Goal: Task Accomplishment & Management: Use online tool/utility

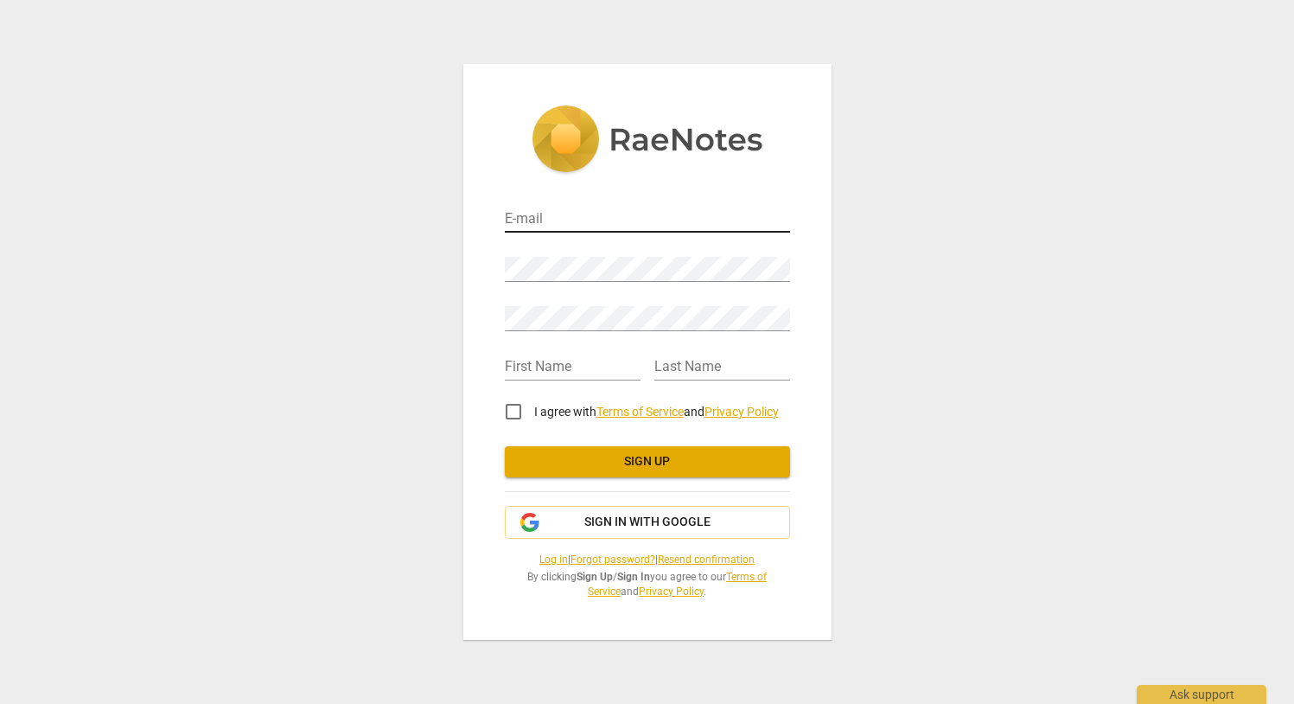
click at [576, 226] on input "email" at bounding box center [647, 219] width 285 height 25
type input "h"
type input "[EMAIL_ADDRESS][DOMAIN_NAME]"
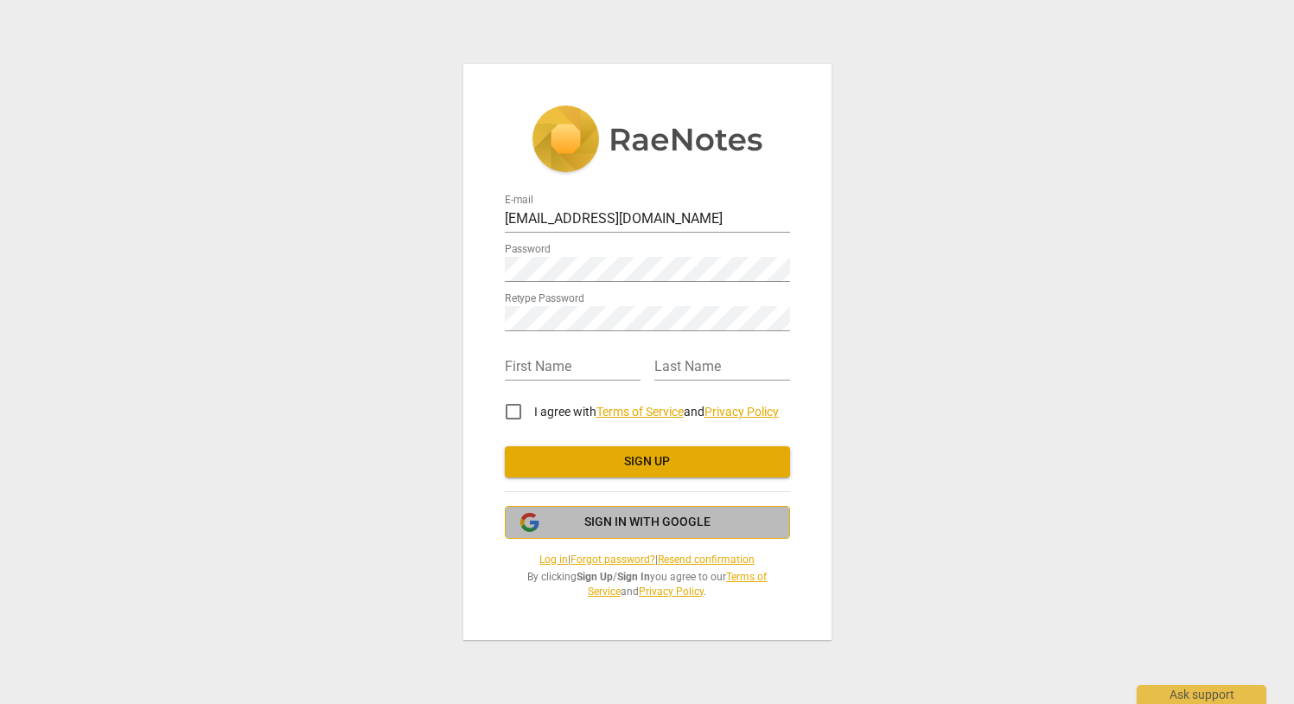
click at [556, 528] on span "Sign in with Google" at bounding box center [648, 521] width 256 height 17
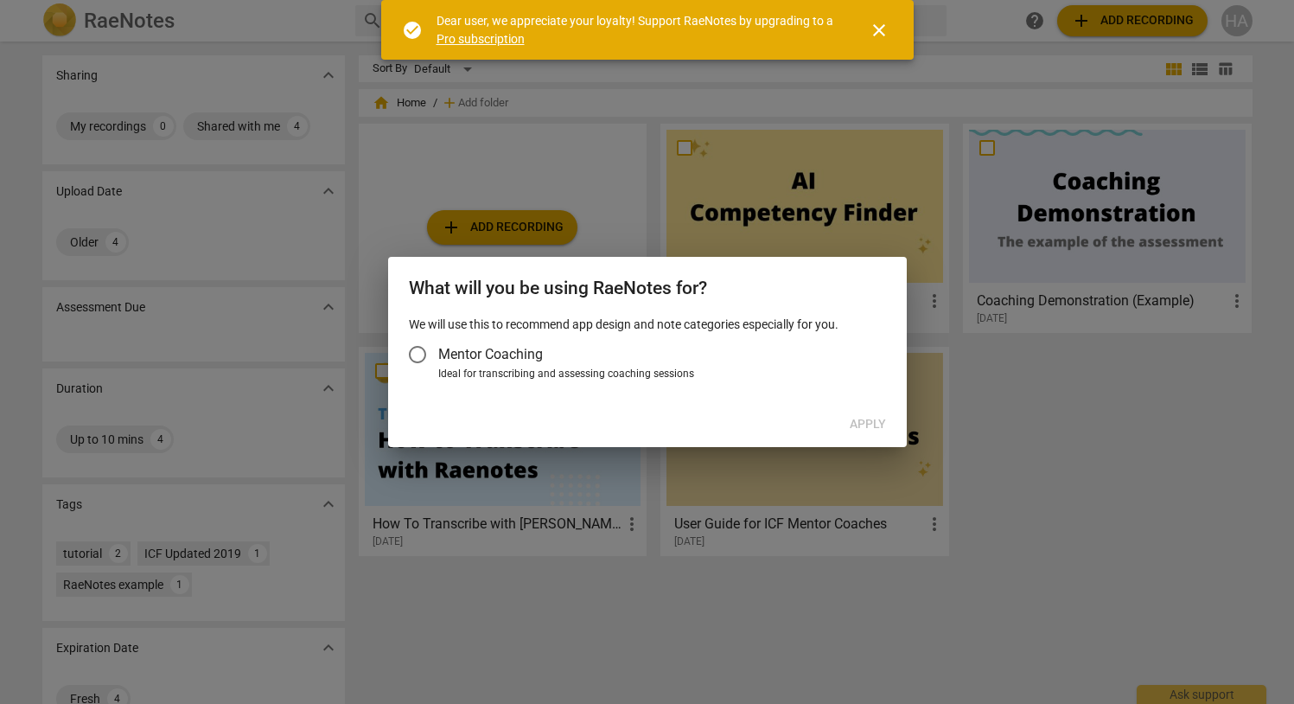
click at [518, 351] on span "Mentor Coaching" at bounding box center [490, 354] width 105 height 20
click at [438, 351] on input "Mentor Coaching" at bounding box center [417, 354] width 41 height 41
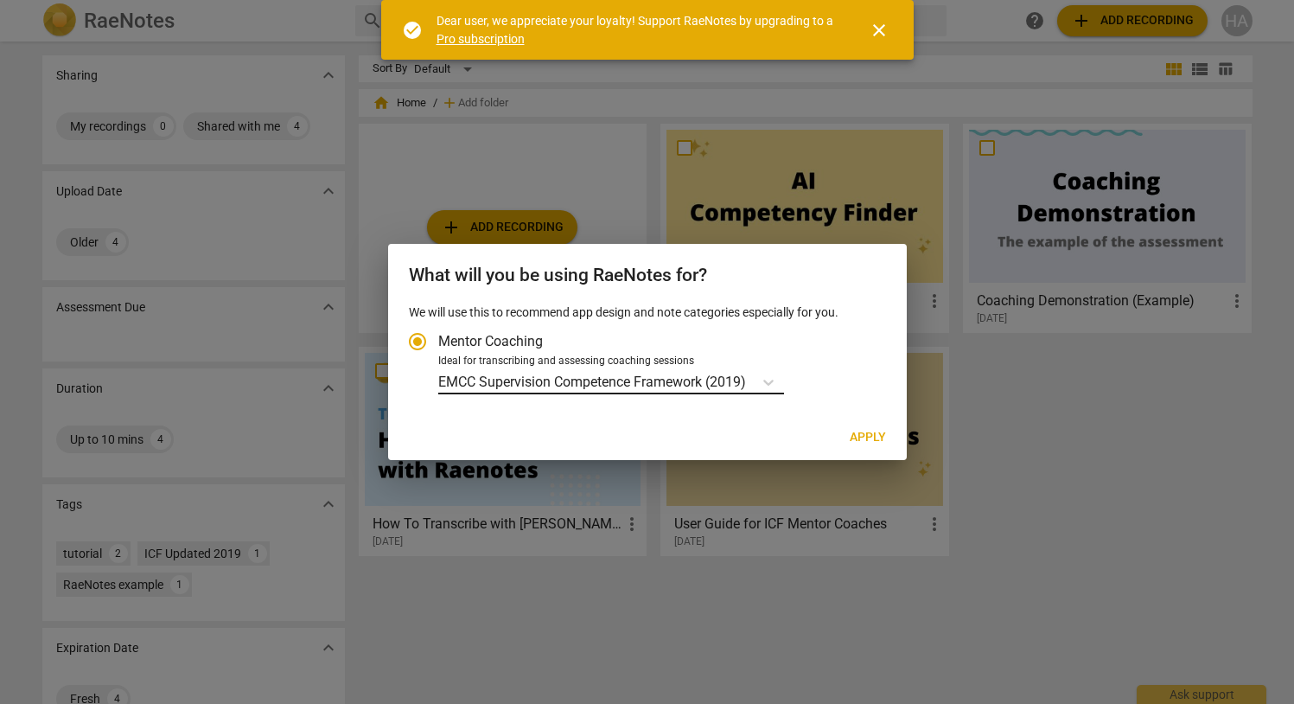
click at [643, 380] on p "EMCC Supervision Competence Framework (2019)" at bounding box center [592, 382] width 308 height 20
click at [0, 0] on input "Ideal for transcribing and assessing coaching sessions EMCC Supervision Compete…" at bounding box center [0, 0] width 0 height 0
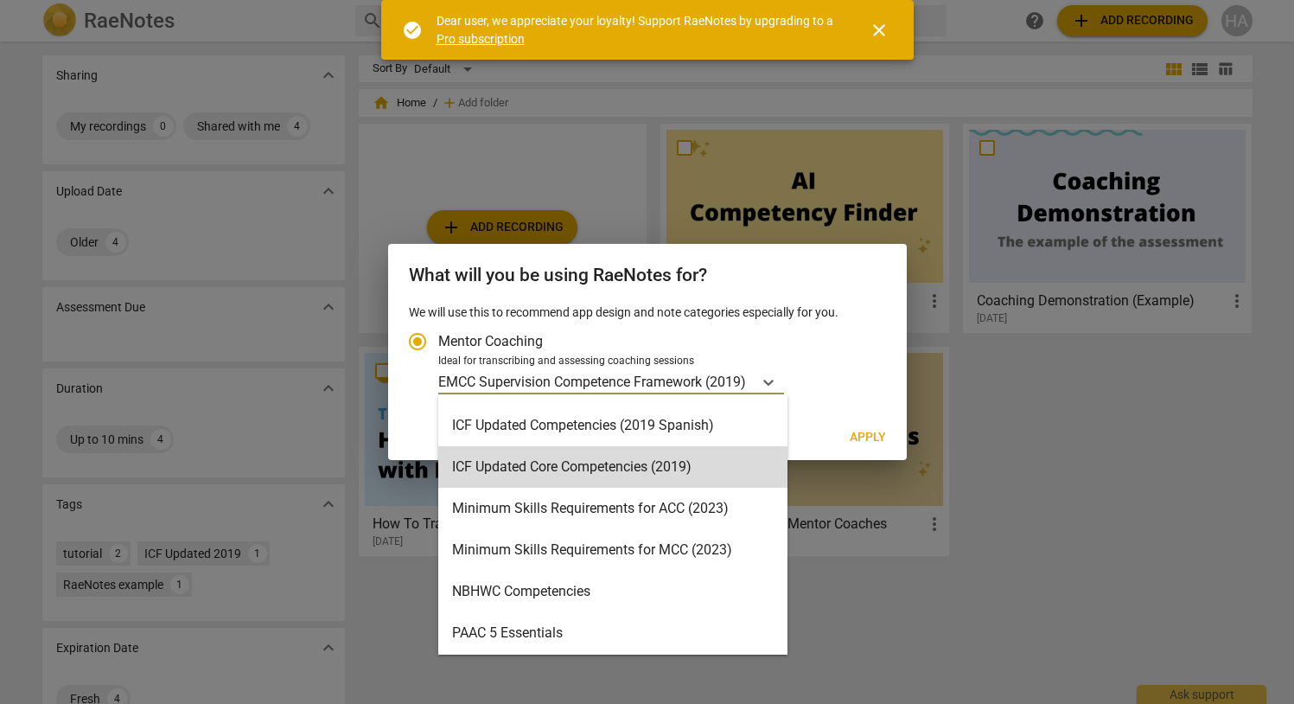
scroll to position [297, 0]
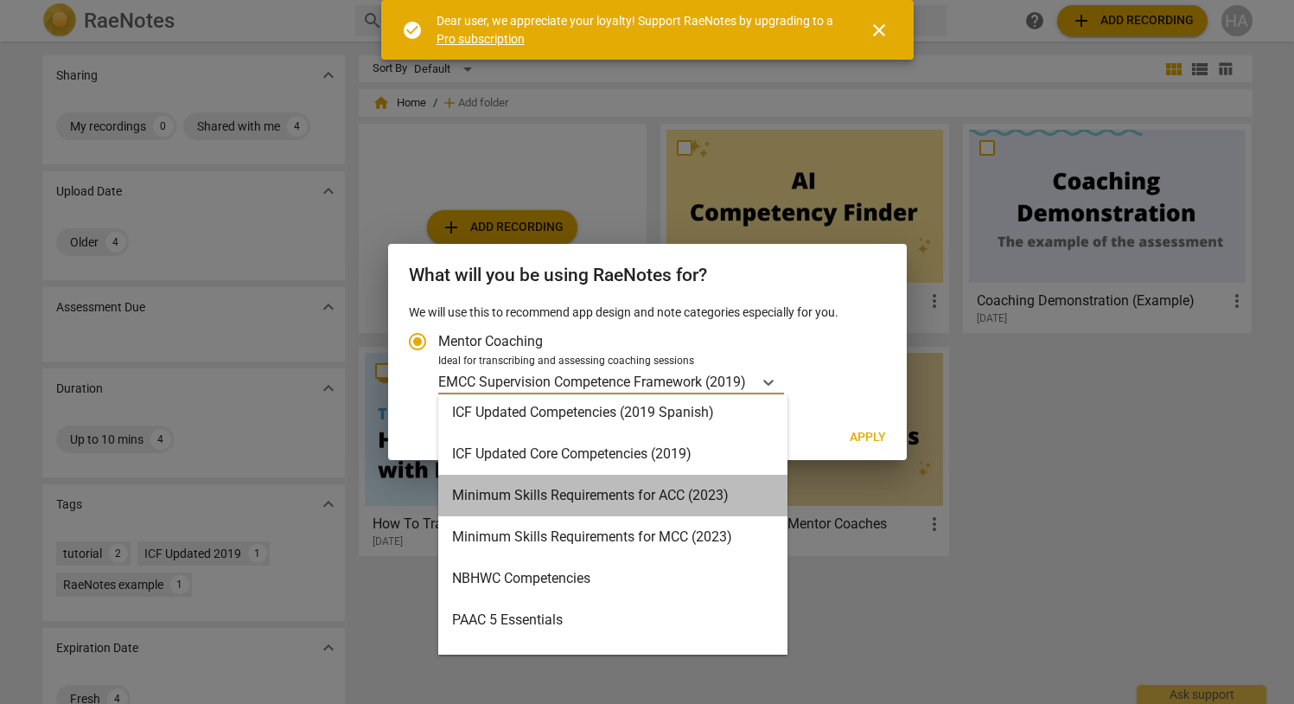
click at [712, 499] on div "Minimum Skills Requirements for ACC (2023)" at bounding box center [612, 495] width 349 height 41
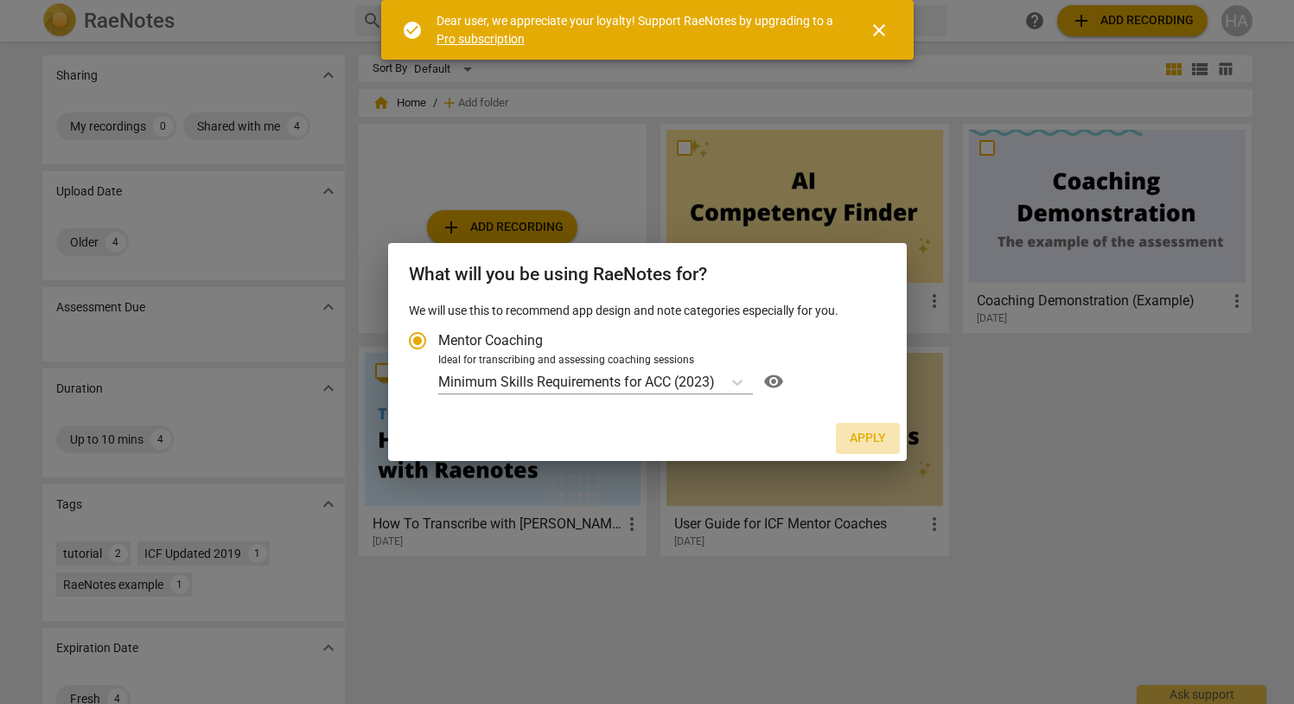
click at [884, 433] on span "Apply" at bounding box center [868, 438] width 36 height 17
radio input "false"
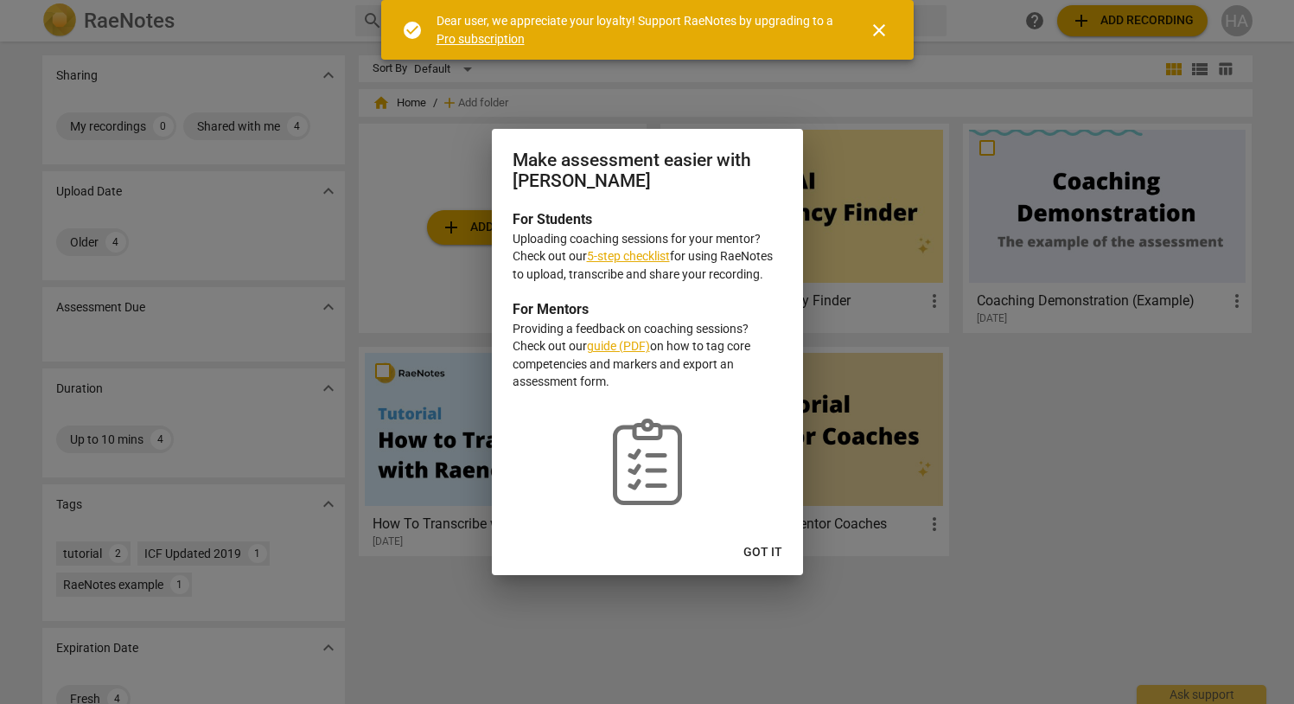
click at [656, 252] on link "5-step checklist" at bounding box center [628, 256] width 83 height 14
click at [782, 552] on button "Got it" at bounding box center [763, 552] width 67 height 31
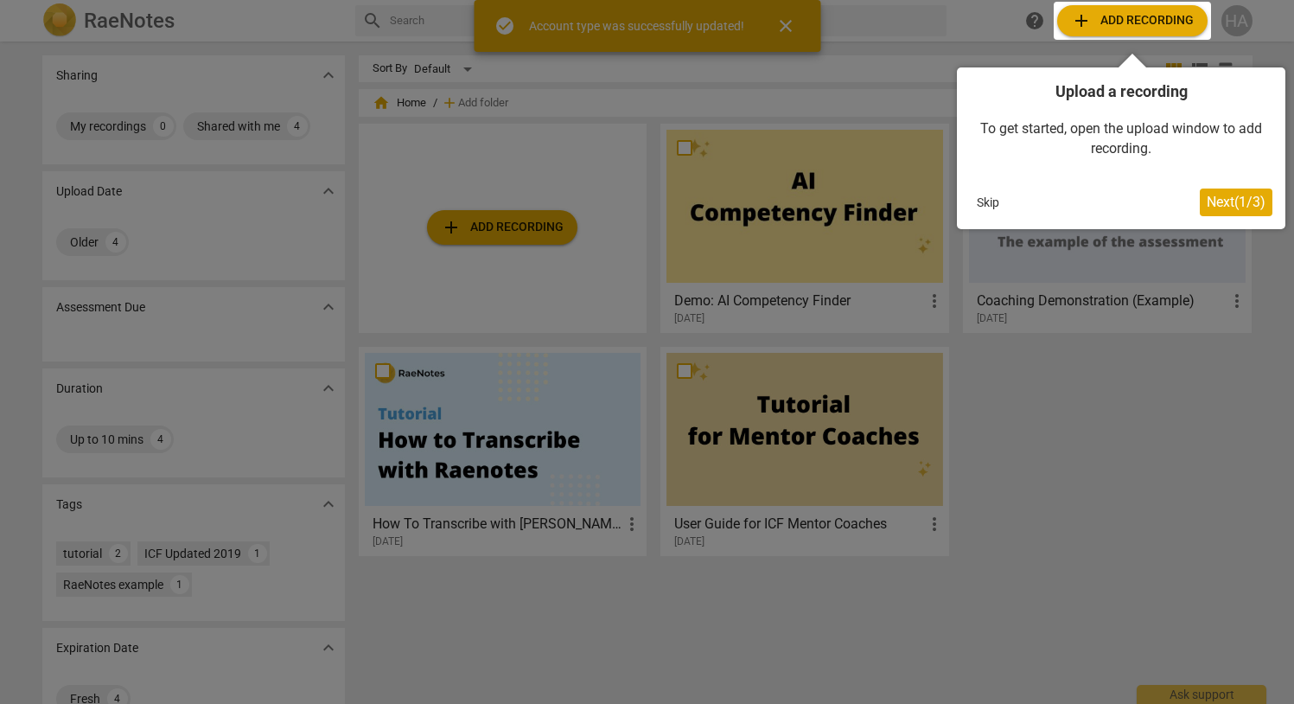
click at [1222, 204] on span "Next ( 1 / 3 )" at bounding box center [1236, 202] width 59 height 16
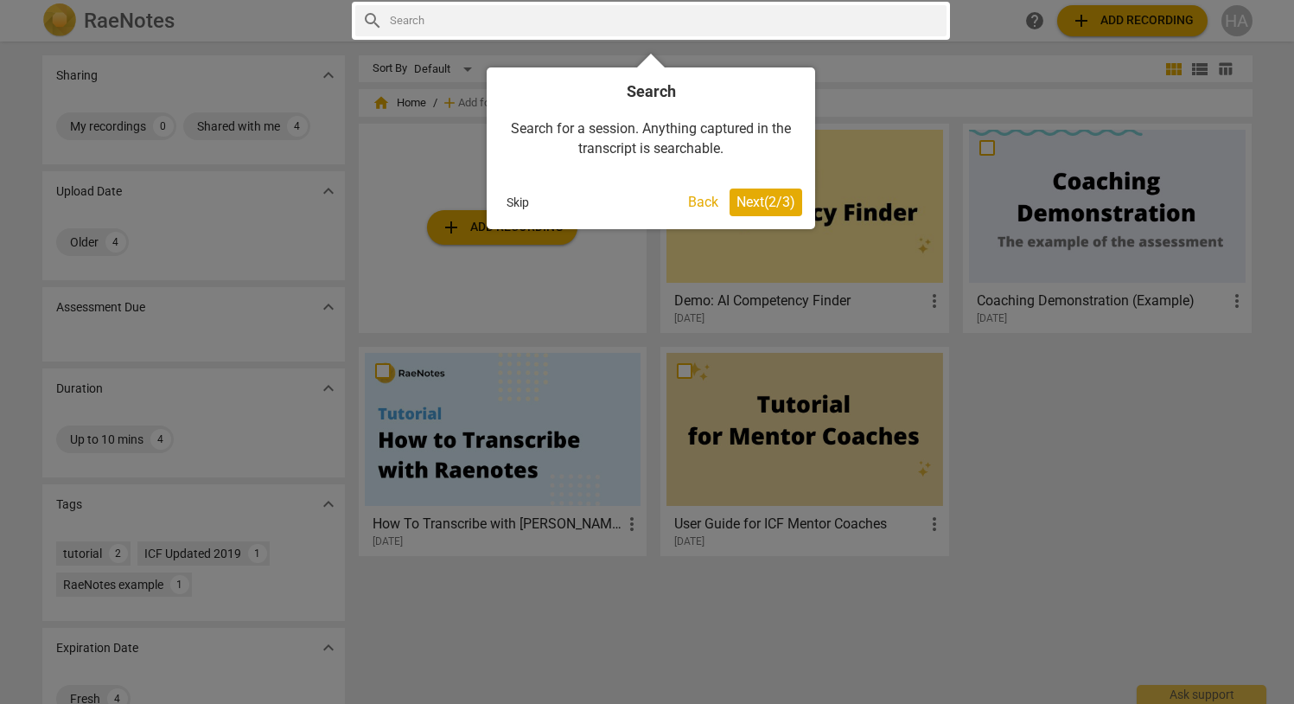
click at [764, 199] on span "Next ( 2 / 3 )" at bounding box center [765, 202] width 59 height 16
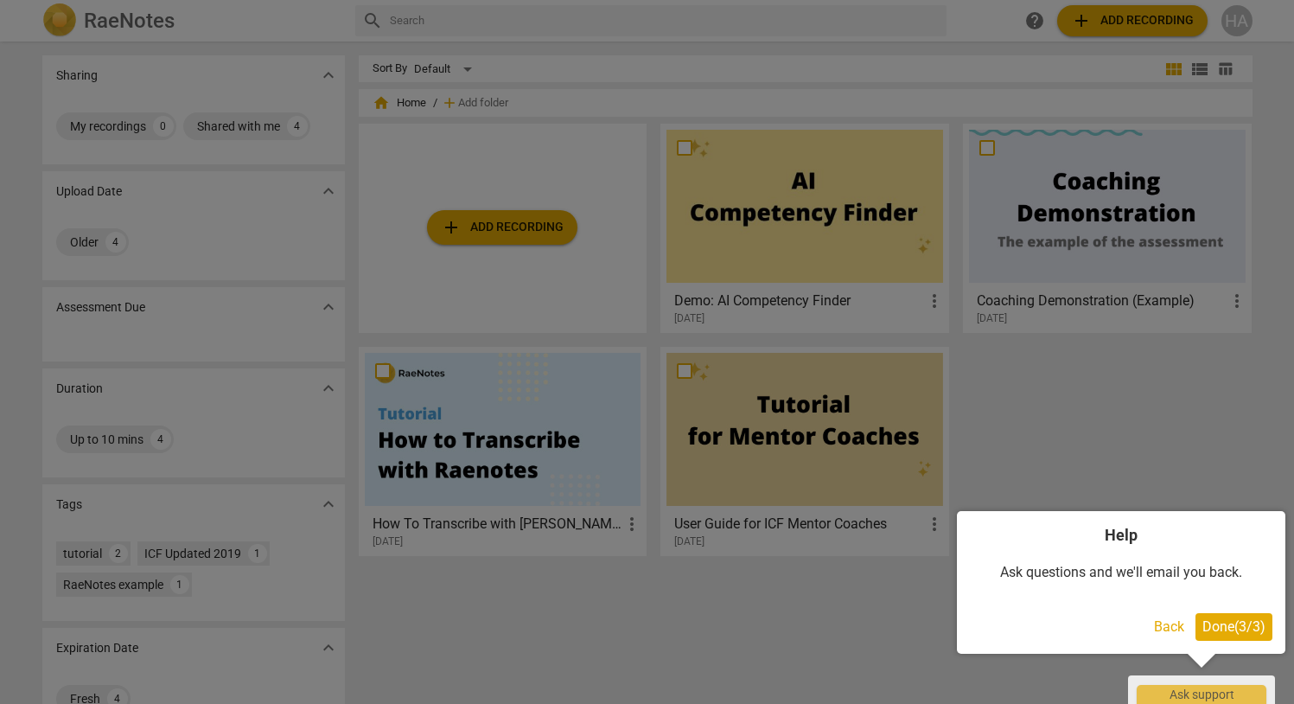
click at [1237, 641] on div "Help Ask questions and we'll email you back. Back Done ( 3 / 3 )" at bounding box center [1121, 582] width 328 height 143
click at [1226, 622] on span "Done ( 3 / 3 )" at bounding box center [1233, 626] width 63 height 16
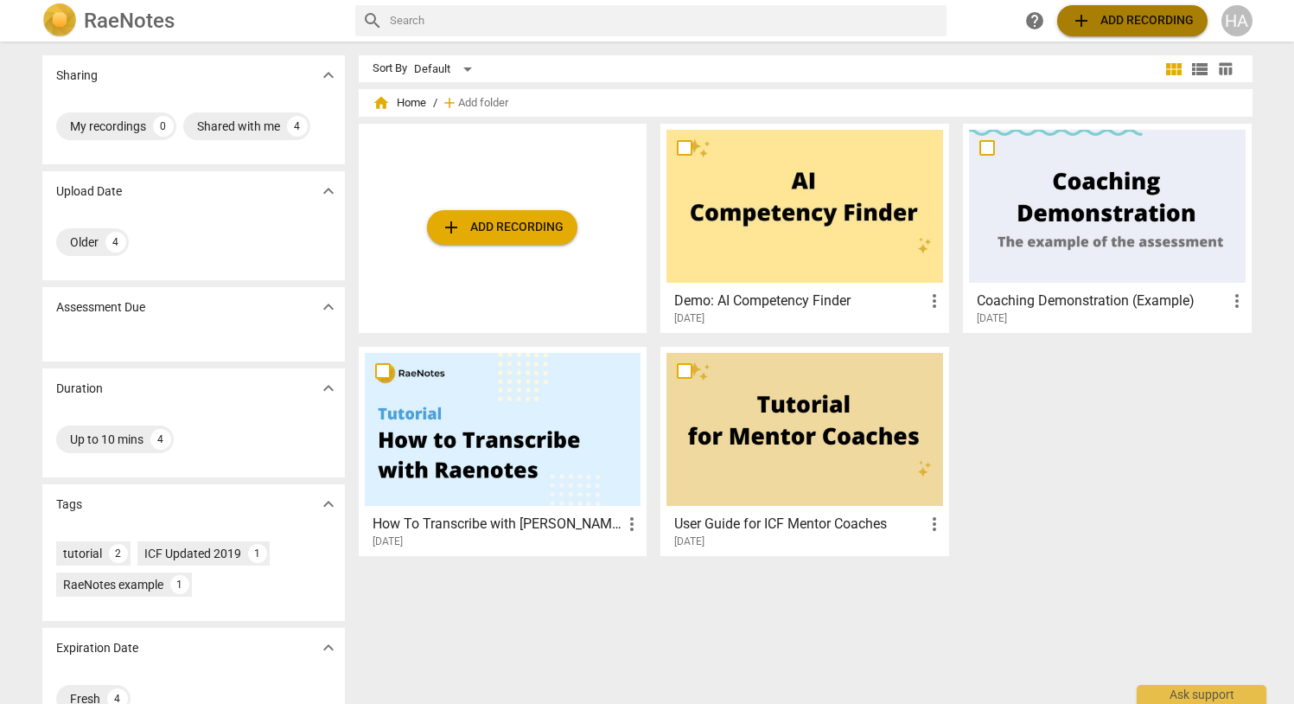
click at [1129, 28] on span "add Add recording" at bounding box center [1132, 20] width 123 height 21
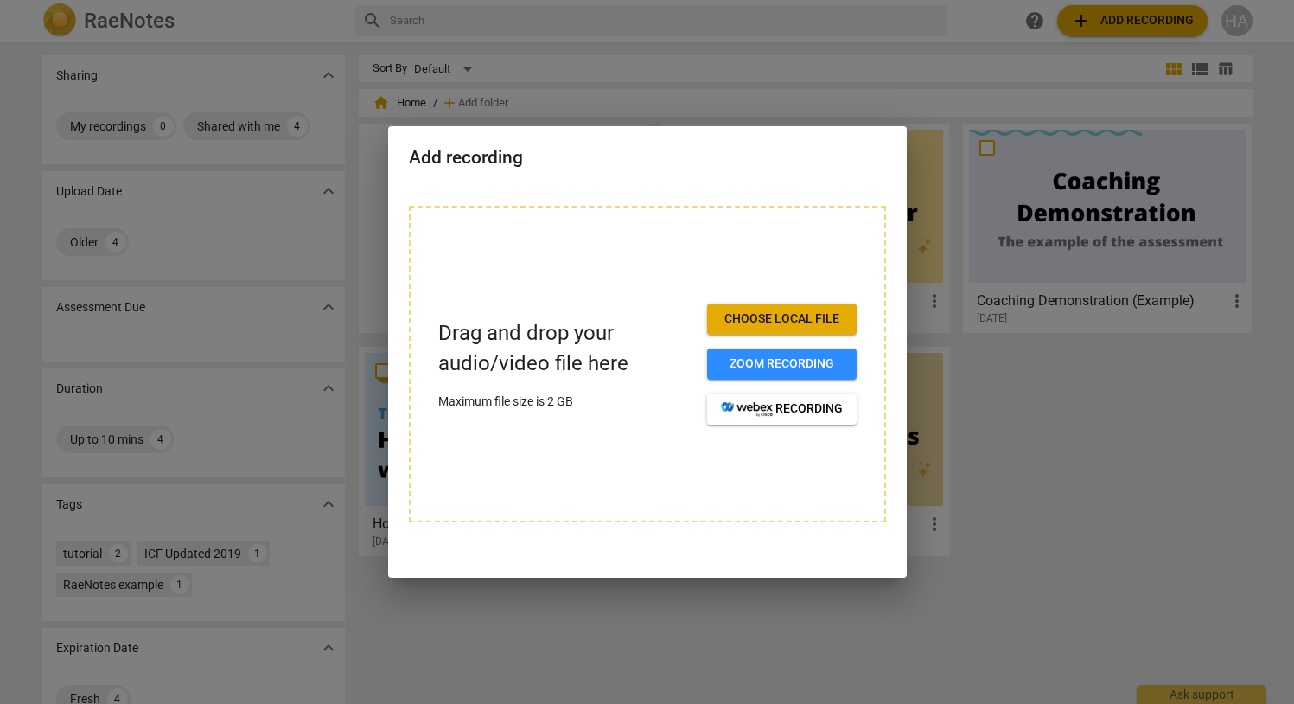
click at [785, 325] on span "Choose local file" at bounding box center [782, 318] width 122 height 17
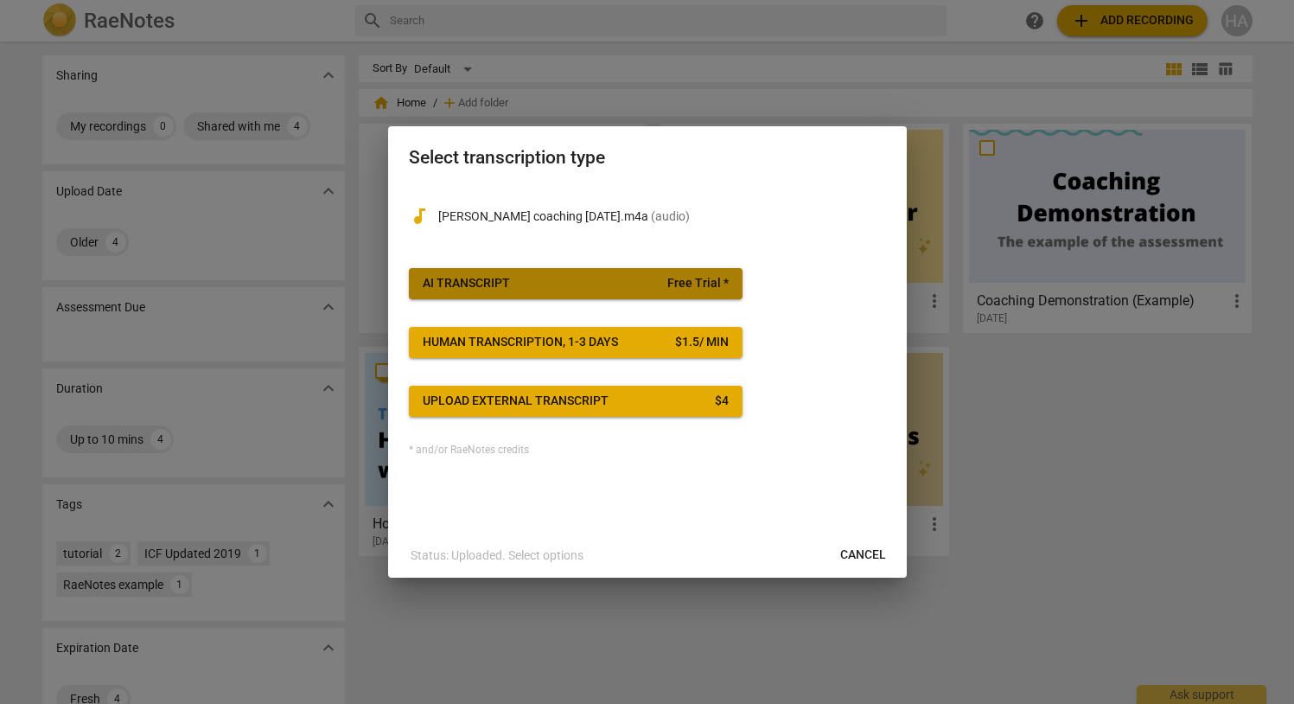
click at [526, 277] on span "AI Transcript Free Trial *" at bounding box center [576, 283] width 306 height 17
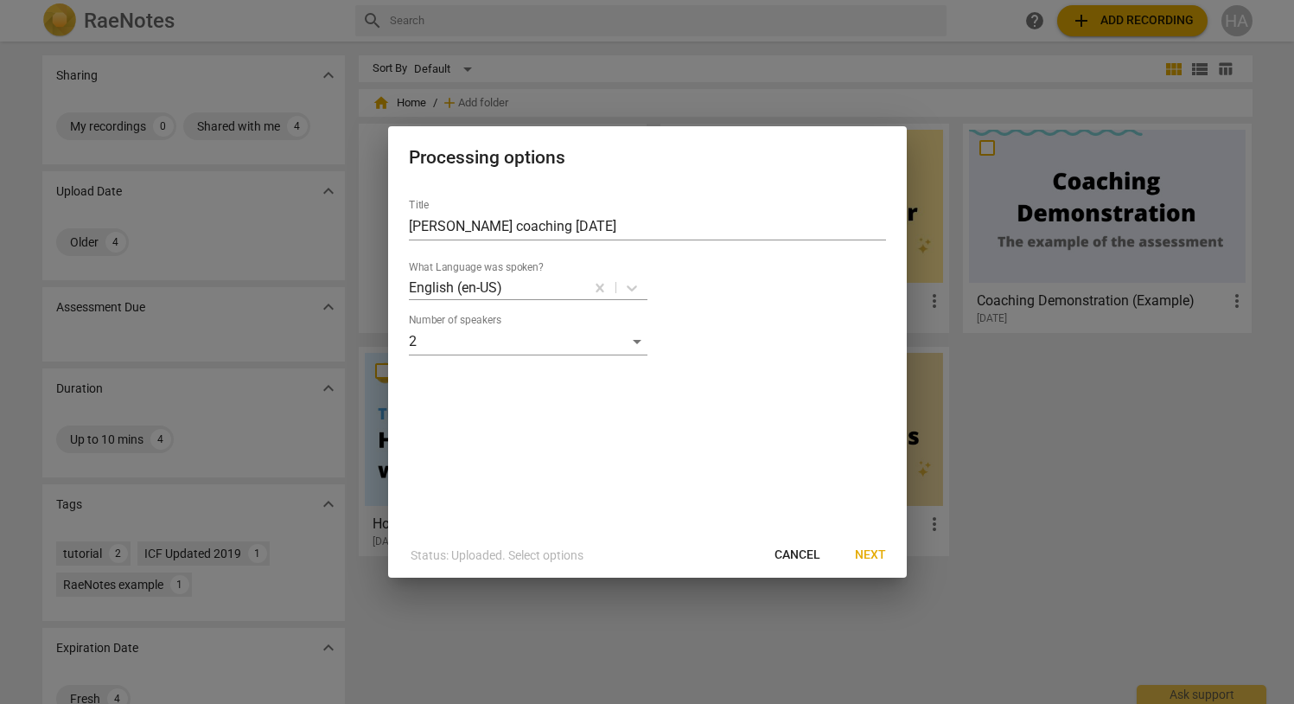
click at [881, 547] on span "Next" at bounding box center [870, 554] width 31 height 17
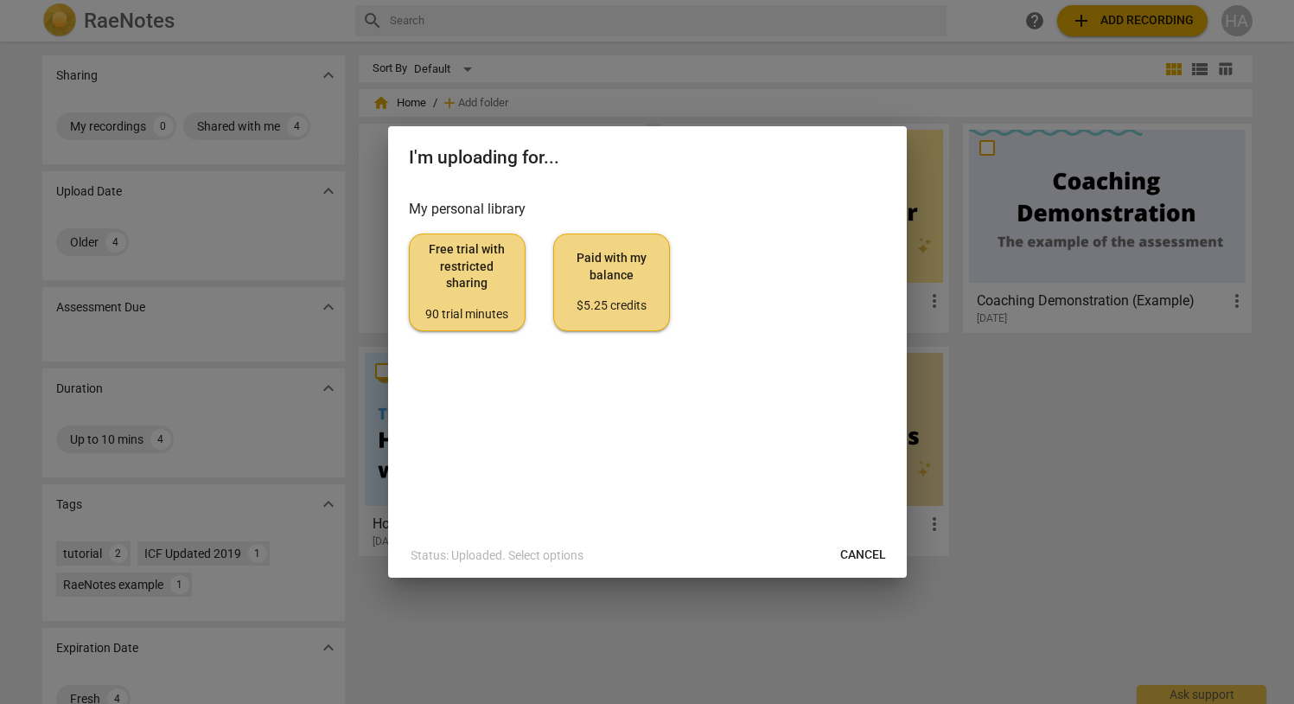
click at [506, 290] on span "Free trial with restricted sharing 90 trial minutes" at bounding box center [467, 281] width 87 height 81
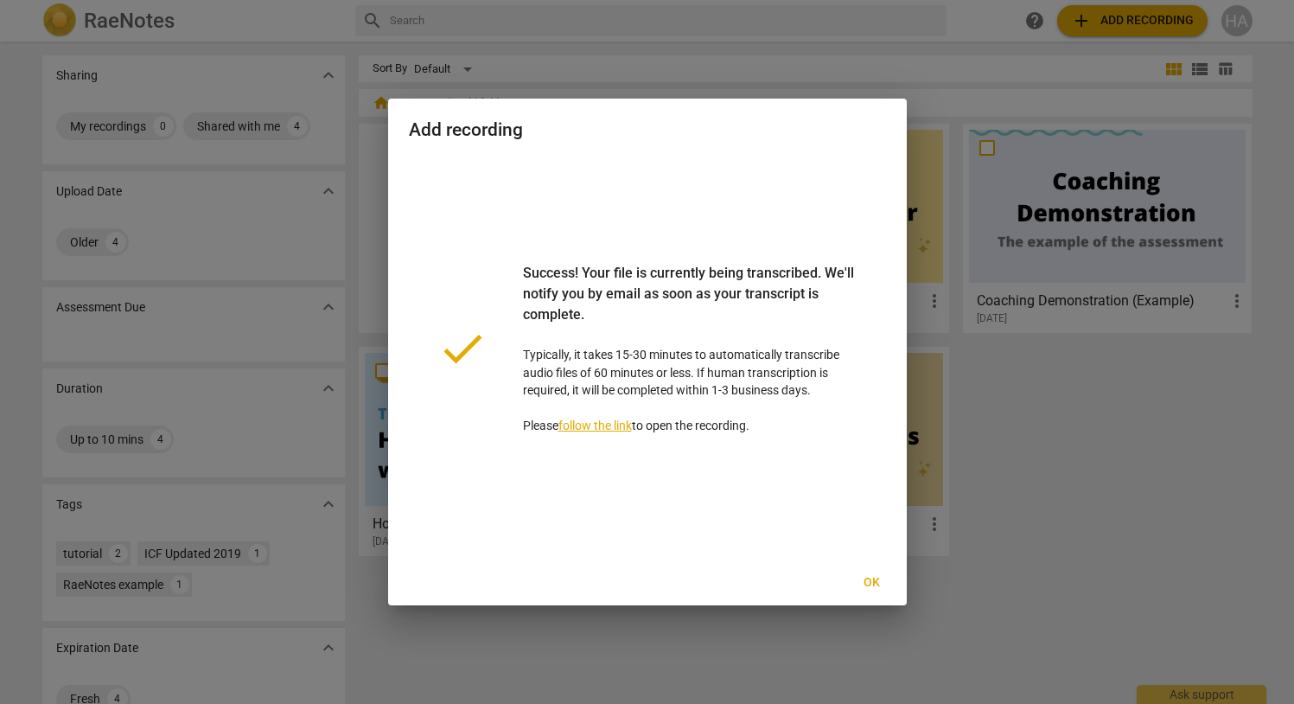
click at [873, 574] on span "Ok" at bounding box center [872, 582] width 28 height 17
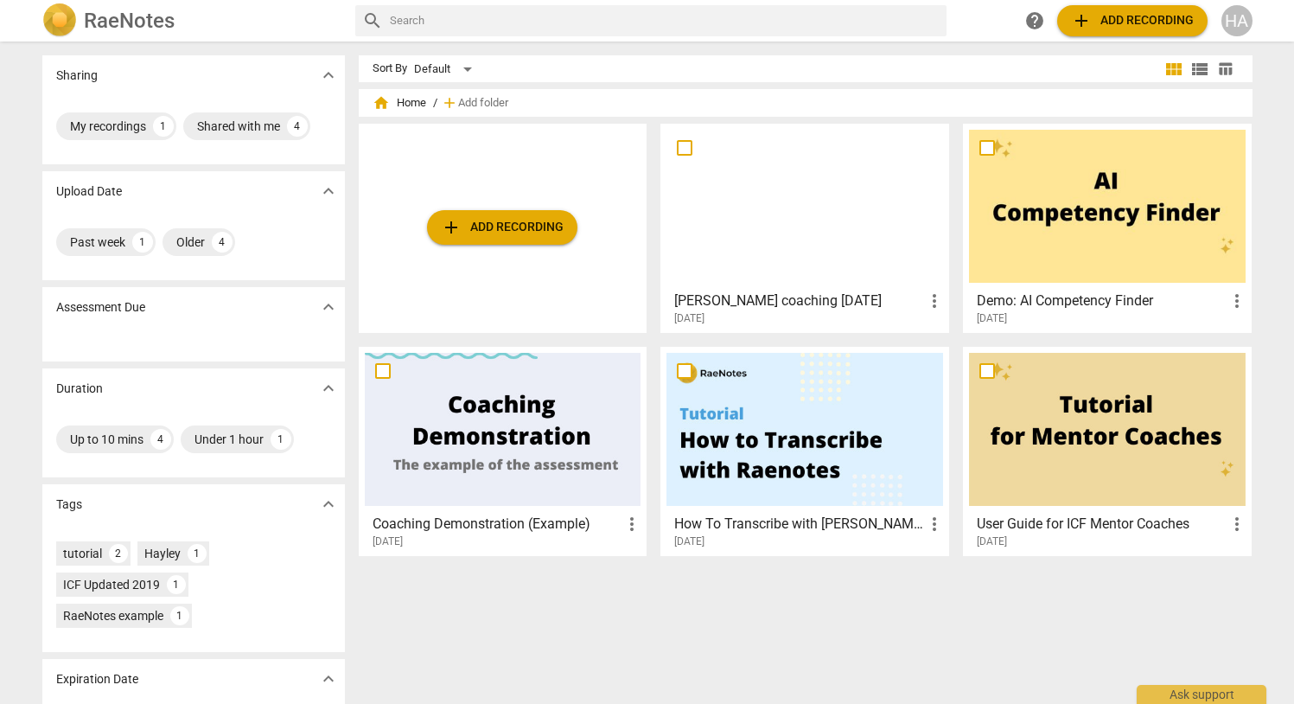
scroll to position [1, 0]
click at [767, 230] on div at bounding box center [804, 205] width 277 height 153
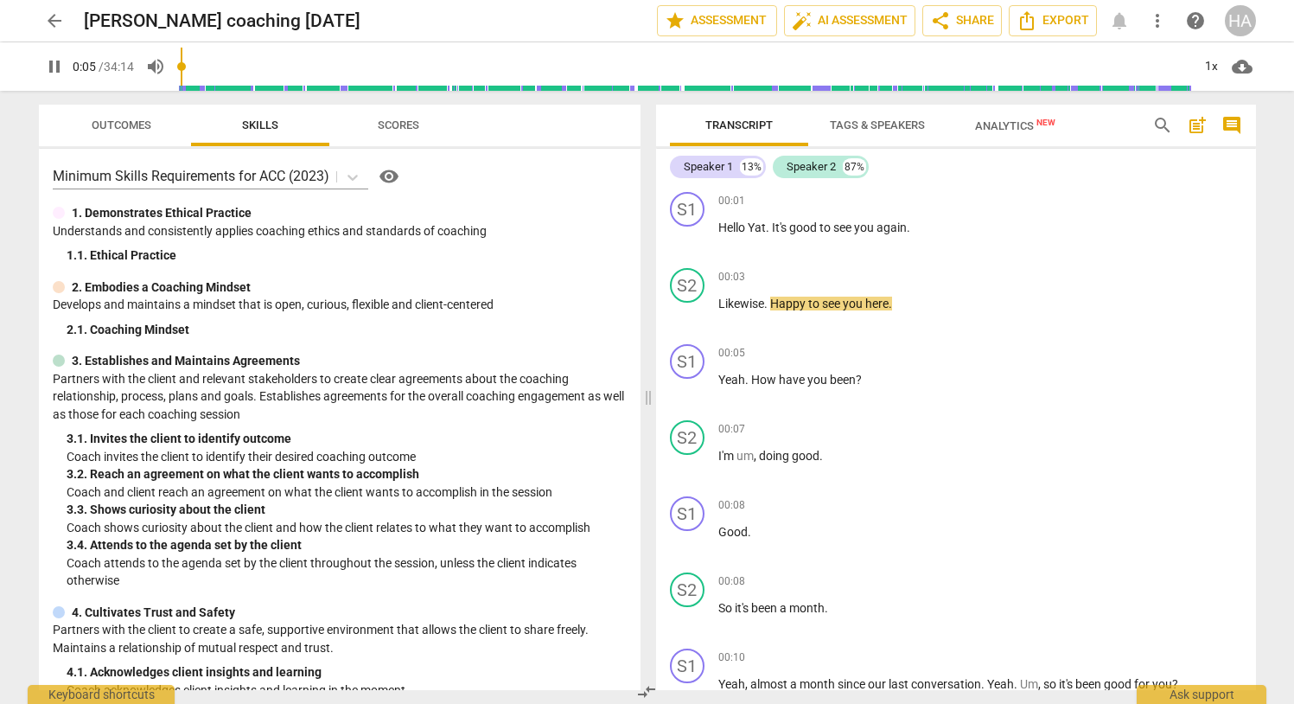
click at [50, 64] on span "pause" at bounding box center [54, 66] width 21 height 21
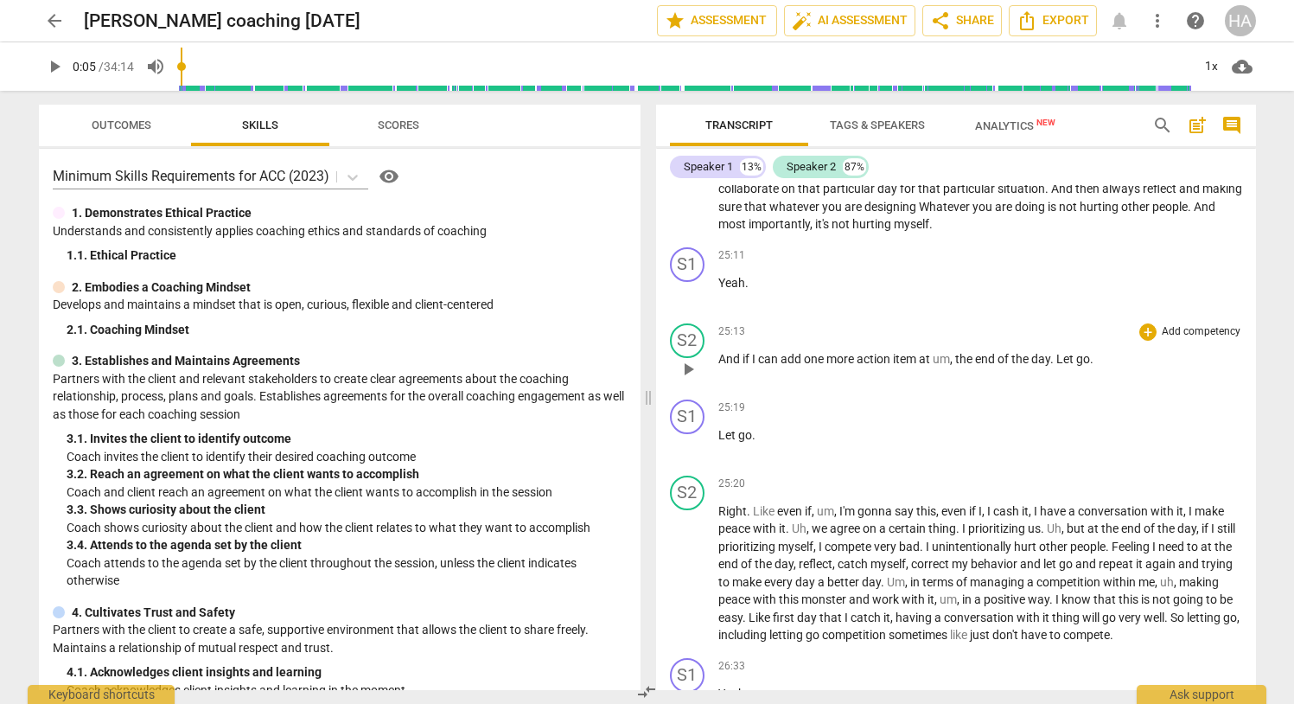
scroll to position [7514, 0]
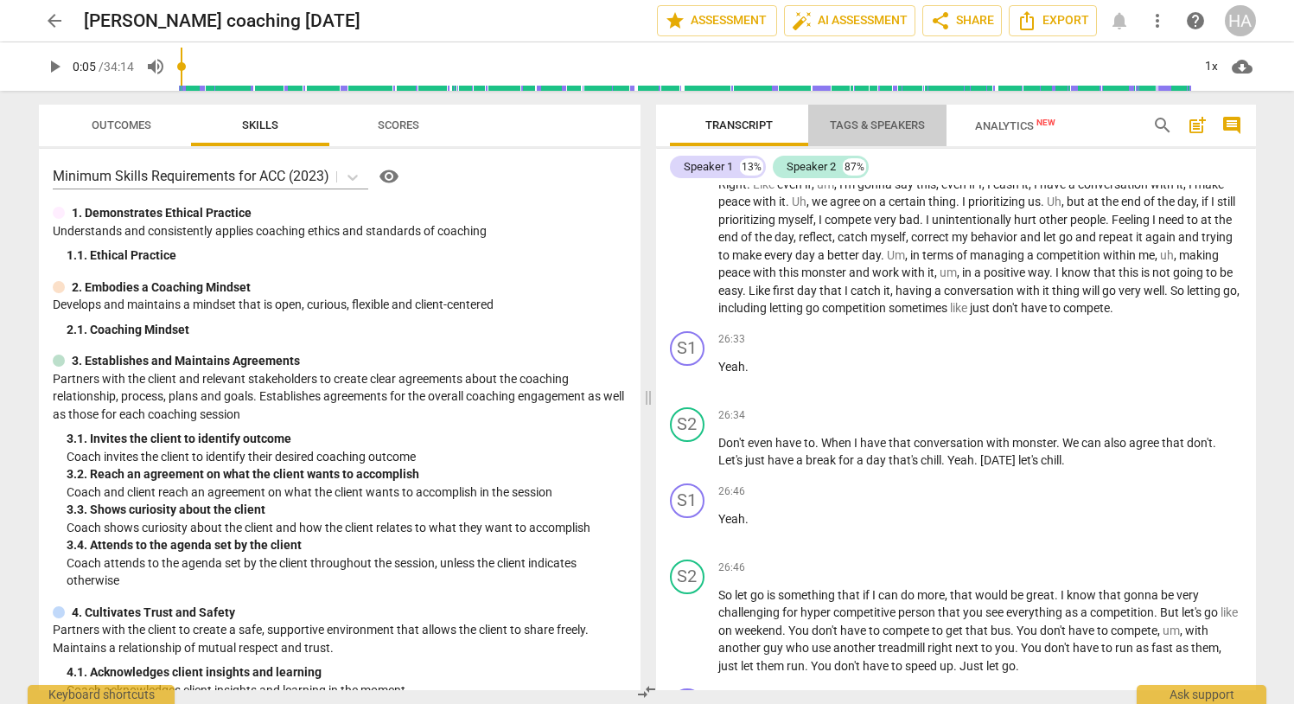
click at [883, 121] on span "Tags & Speakers" at bounding box center [877, 124] width 95 height 13
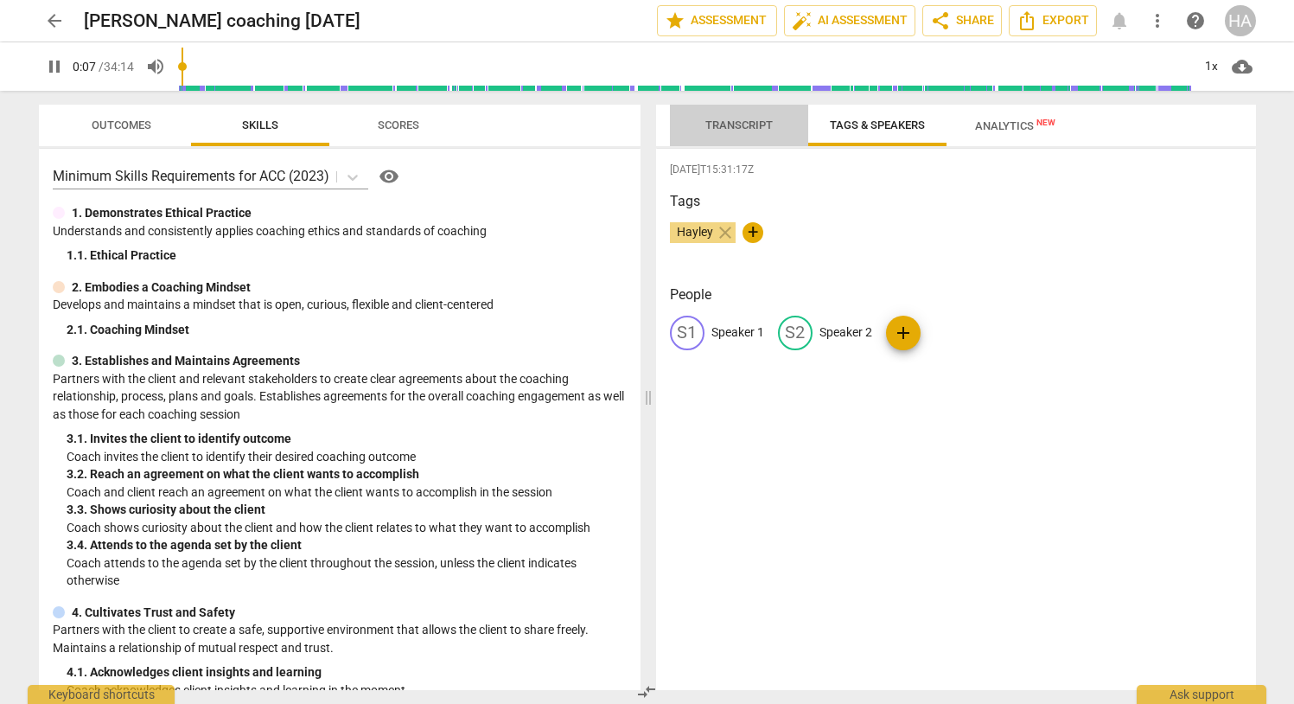
click at [758, 124] on span "Transcript" at bounding box center [738, 124] width 67 height 13
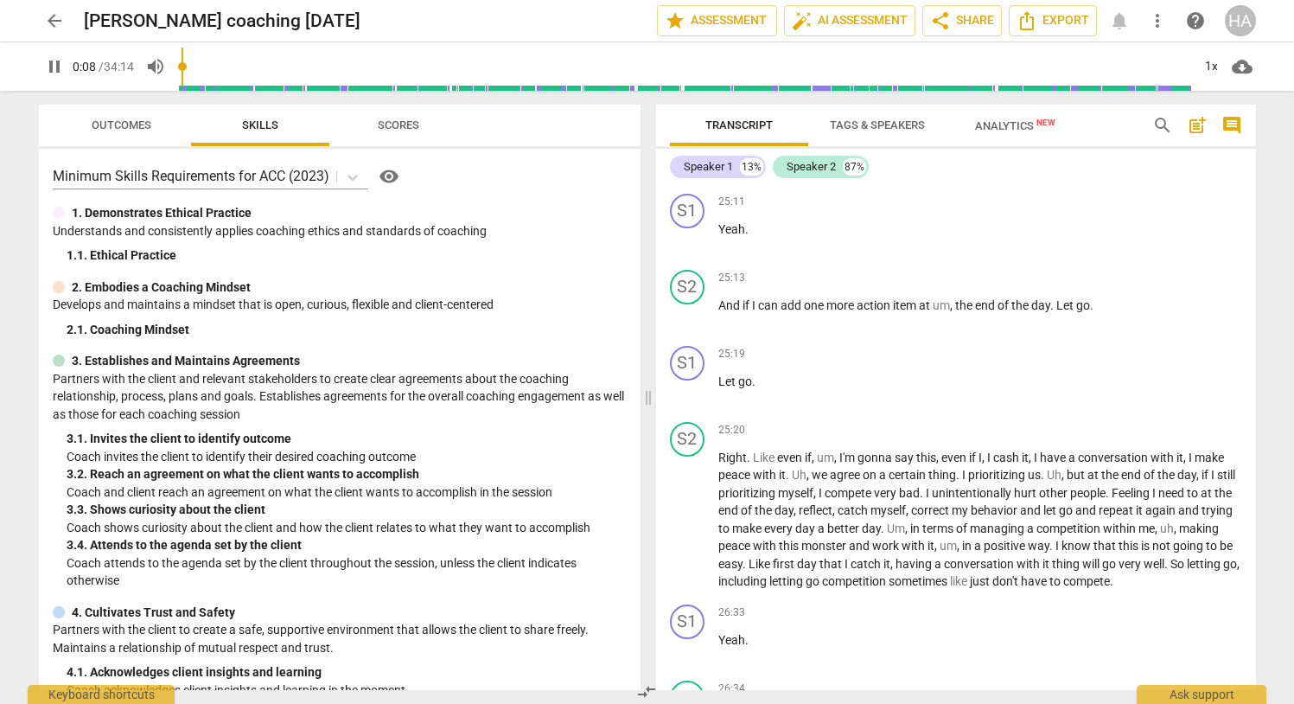
scroll to position [7218, 0]
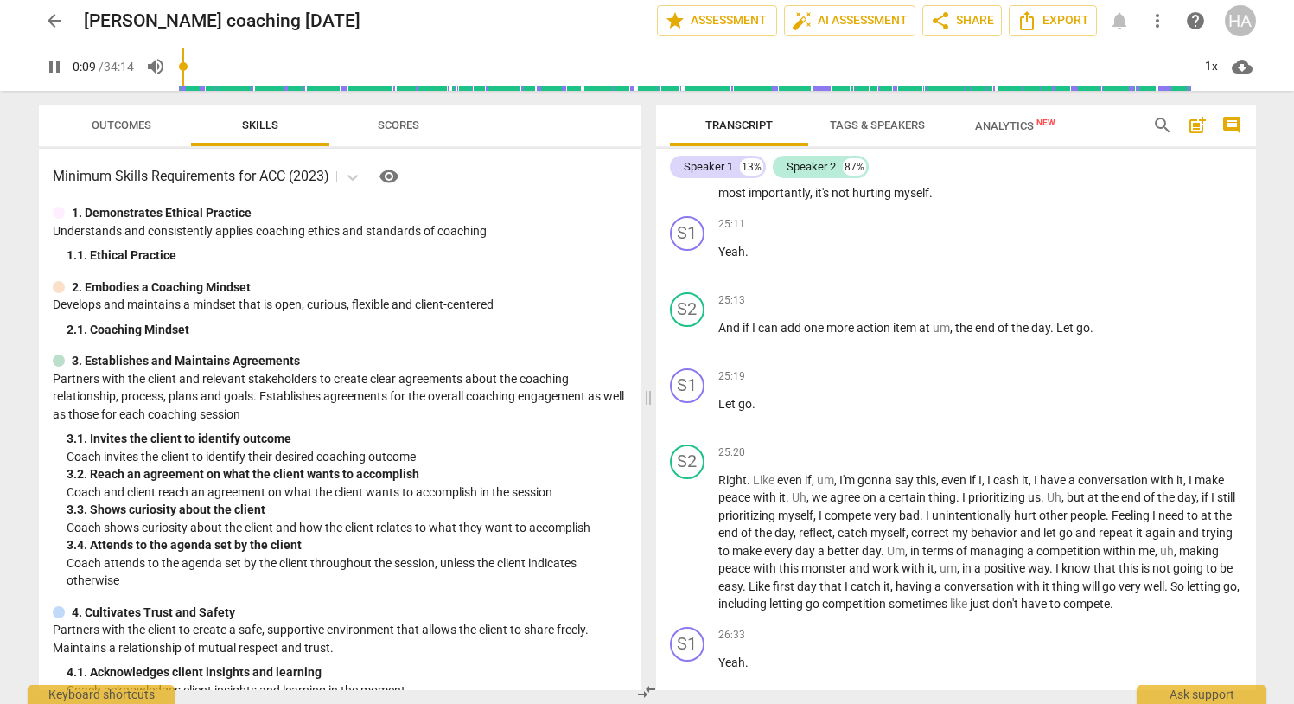
click at [1237, 127] on span "comment" at bounding box center [1231, 125] width 21 height 21
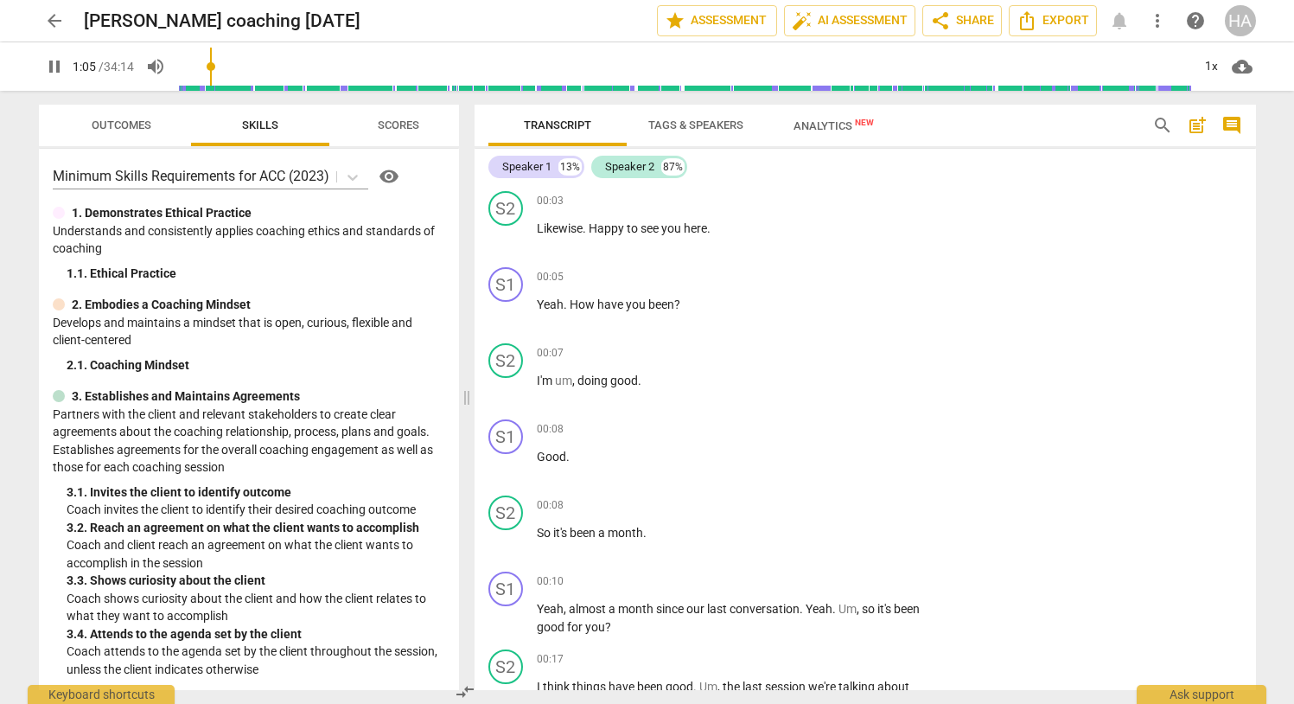
scroll to position [0, 0]
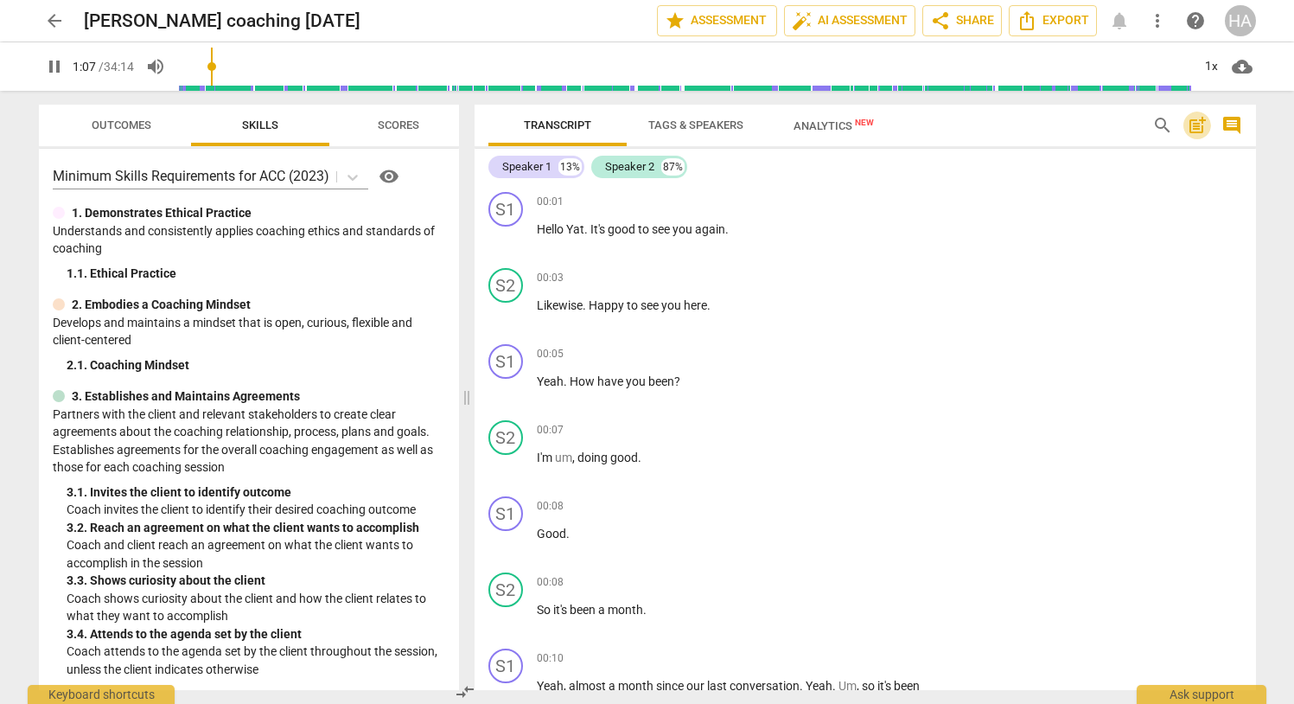
click at [1195, 124] on span "post_add" at bounding box center [1197, 125] width 21 height 21
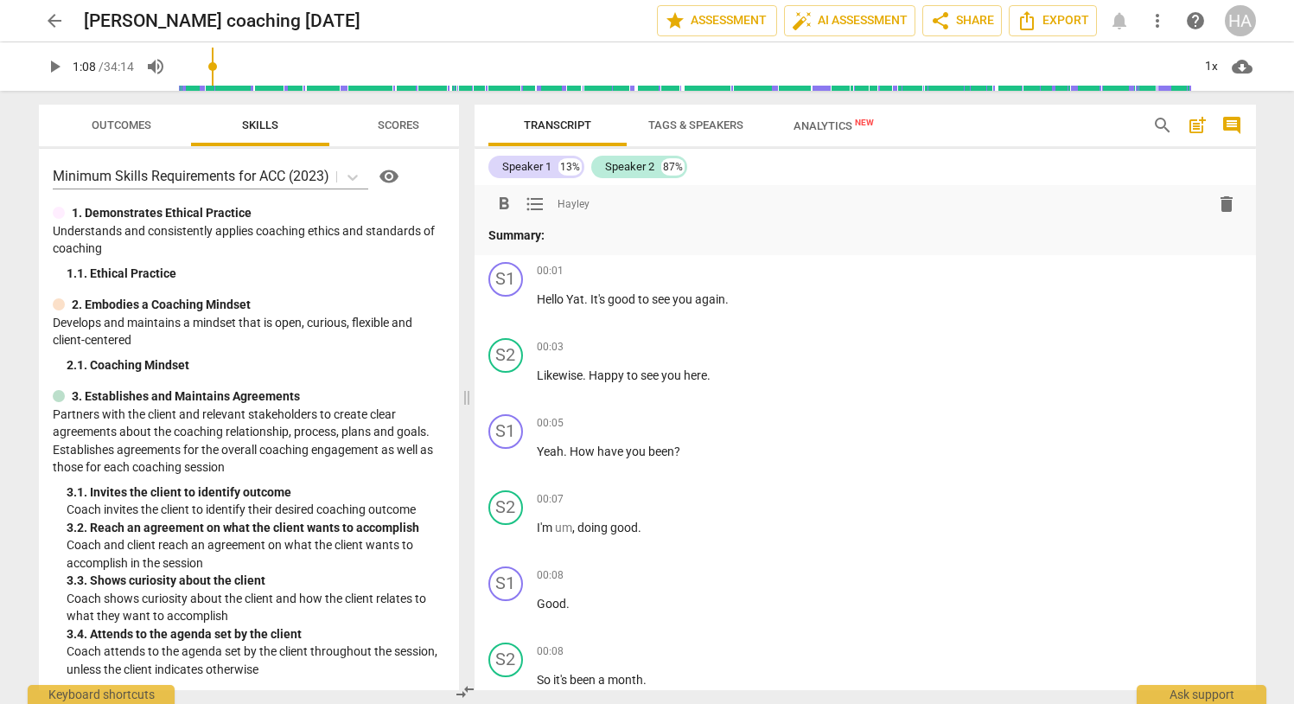
click at [1157, 124] on span "search" at bounding box center [1162, 125] width 21 height 21
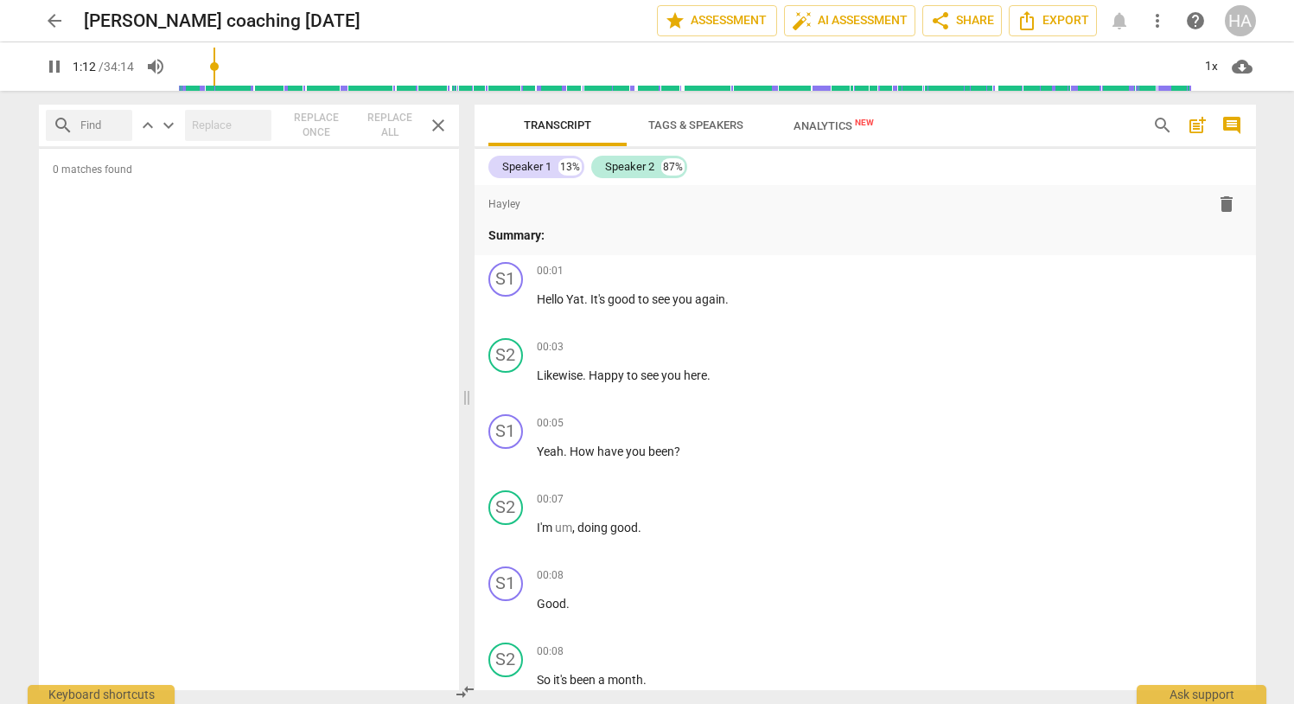
click at [1241, 127] on span "comment" at bounding box center [1231, 125] width 21 height 21
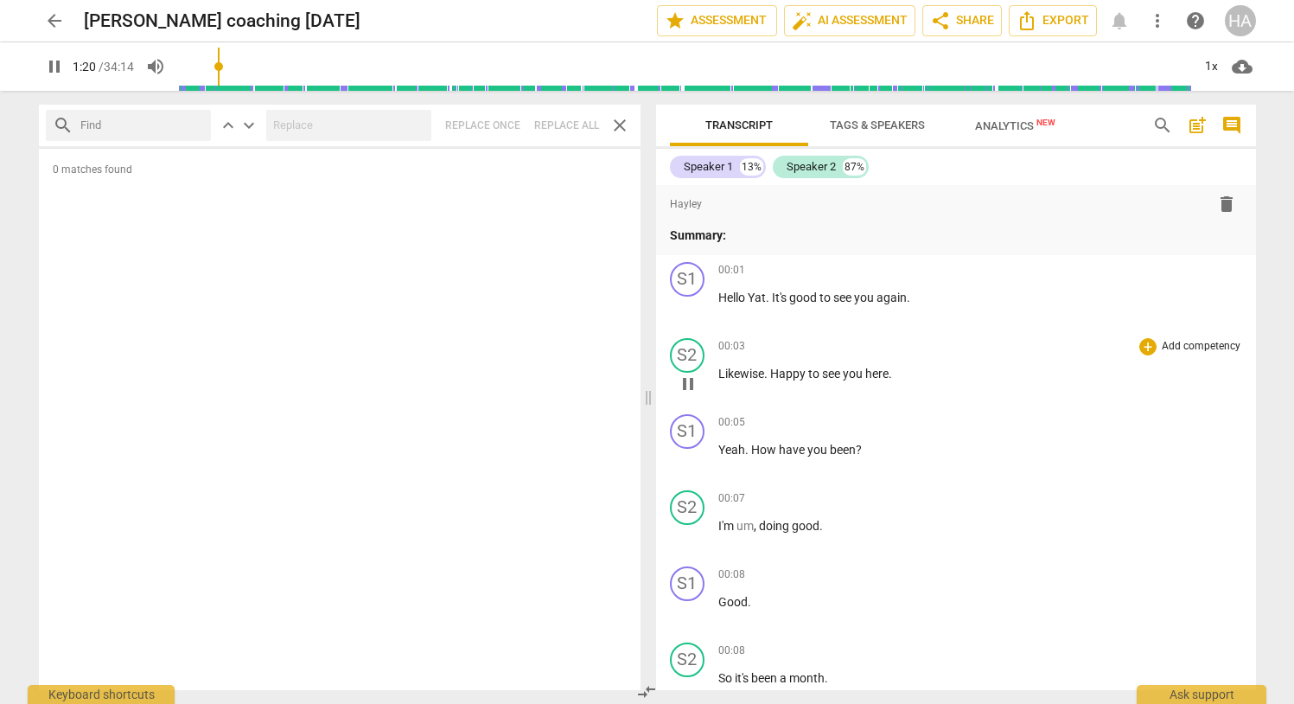
drag, startPoint x: 673, startPoint y: 261, endPoint x: 900, endPoint y: 404, distance: 267.6
click at [900, 404] on div "format_bold format_list_bulleted Hayley delete Summary: S1 play_arrow pause 00:…" at bounding box center [956, 437] width 600 height 505
click at [715, 169] on div "Speaker 1" at bounding box center [708, 166] width 49 height 17
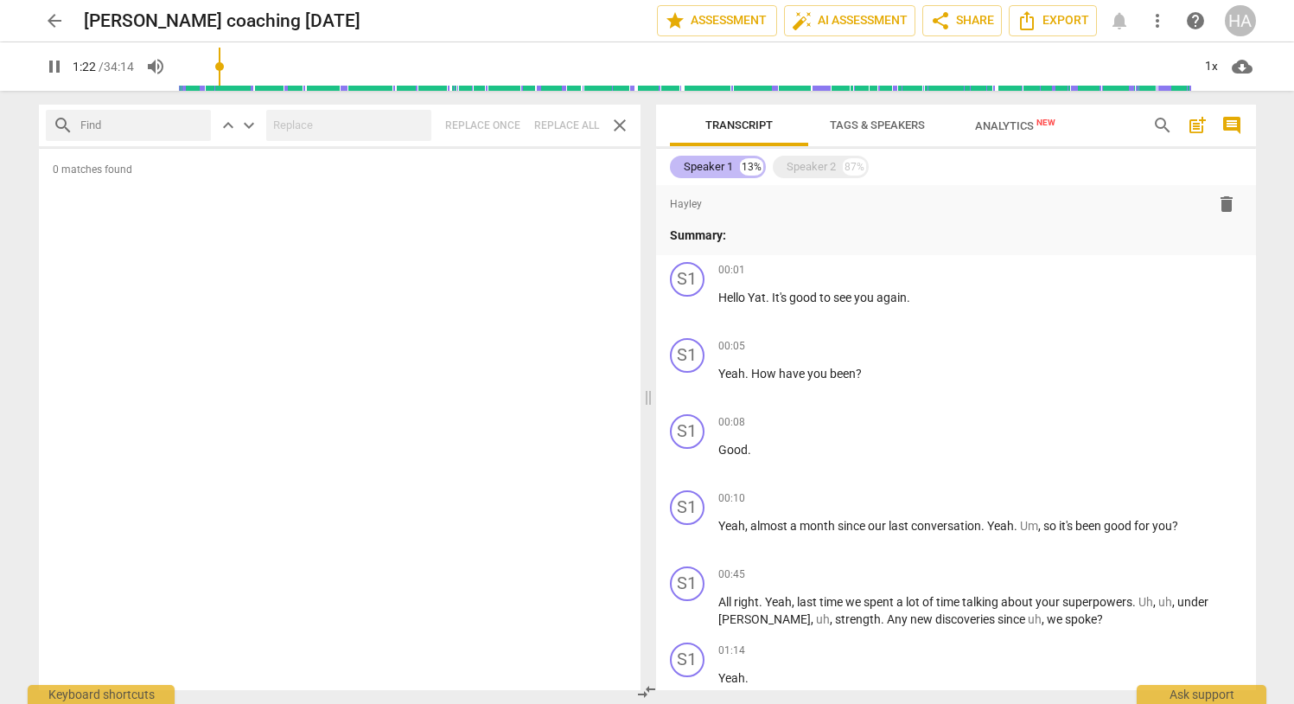
click at [709, 167] on div "Speaker 1" at bounding box center [708, 166] width 49 height 17
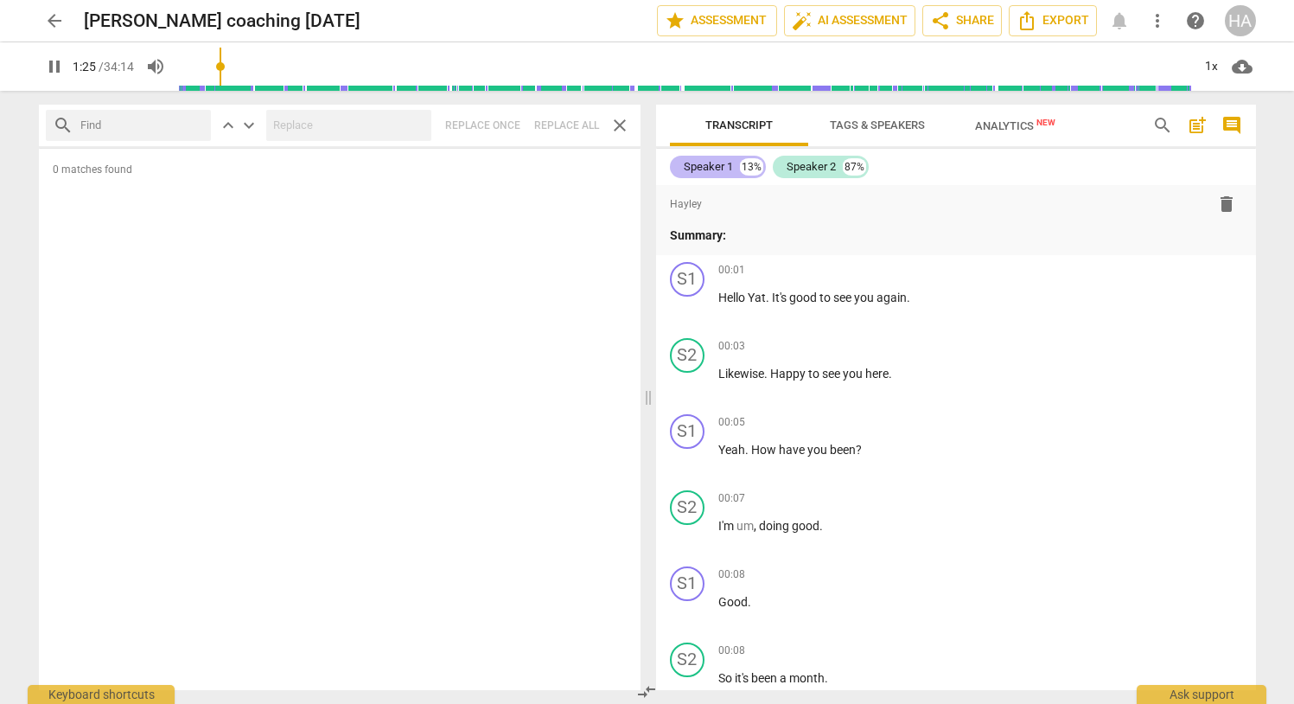
click at [750, 170] on div "13%" at bounding box center [751, 166] width 23 height 17
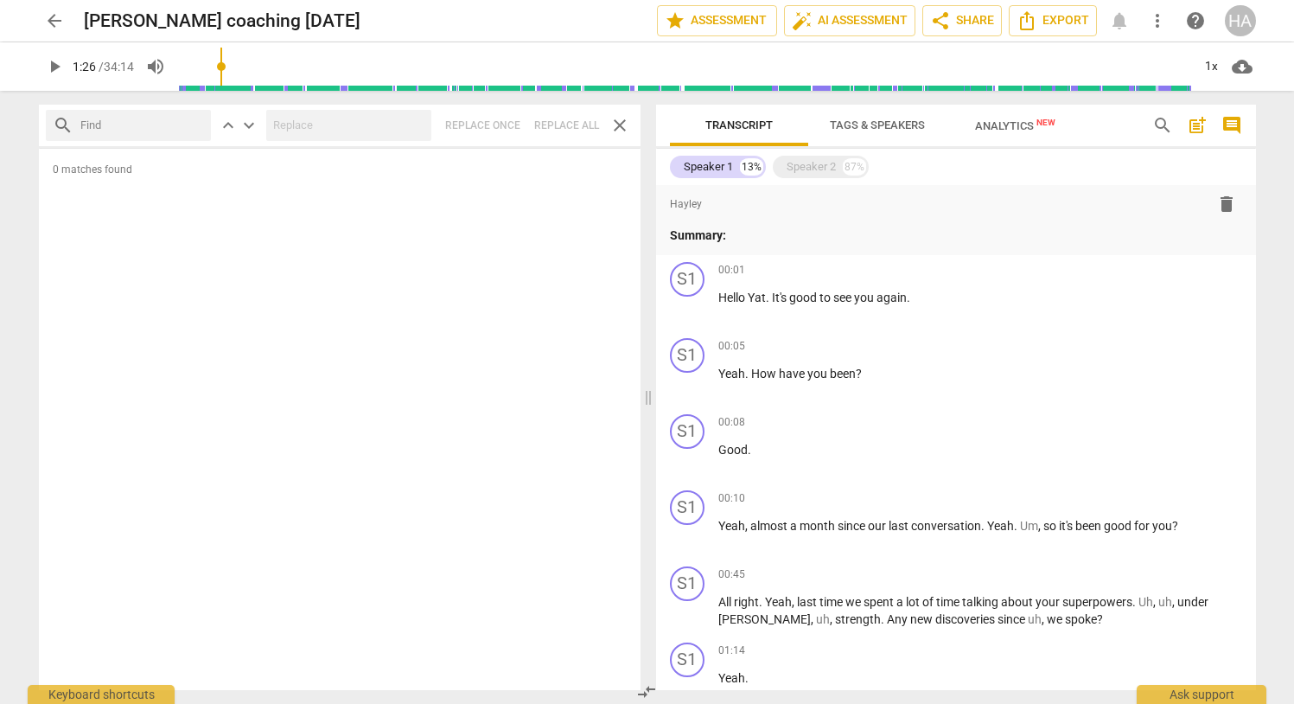
type input "86"
click at [827, 30] on span "auto_fix_high AI Assessment" at bounding box center [850, 20] width 116 height 21
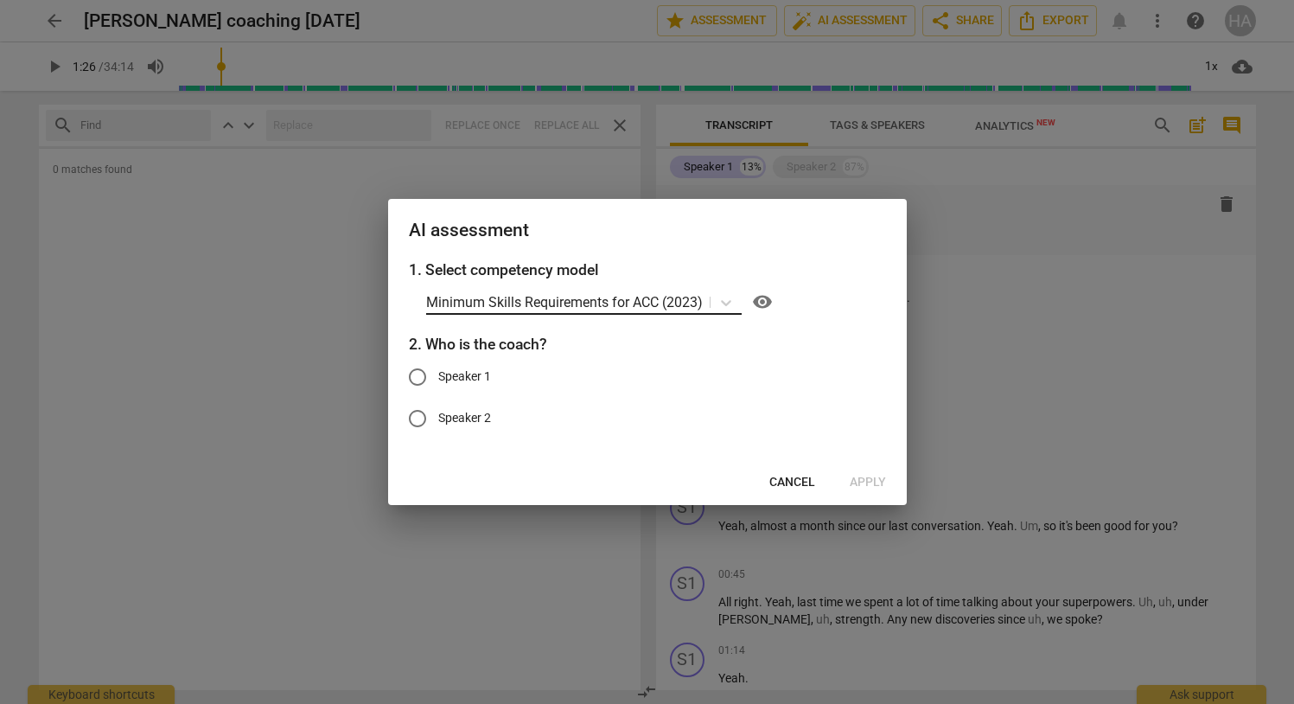
click at [679, 303] on p "Minimum Skills Requirements for ACC (2023)" at bounding box center [564, 302] width 277 height 20
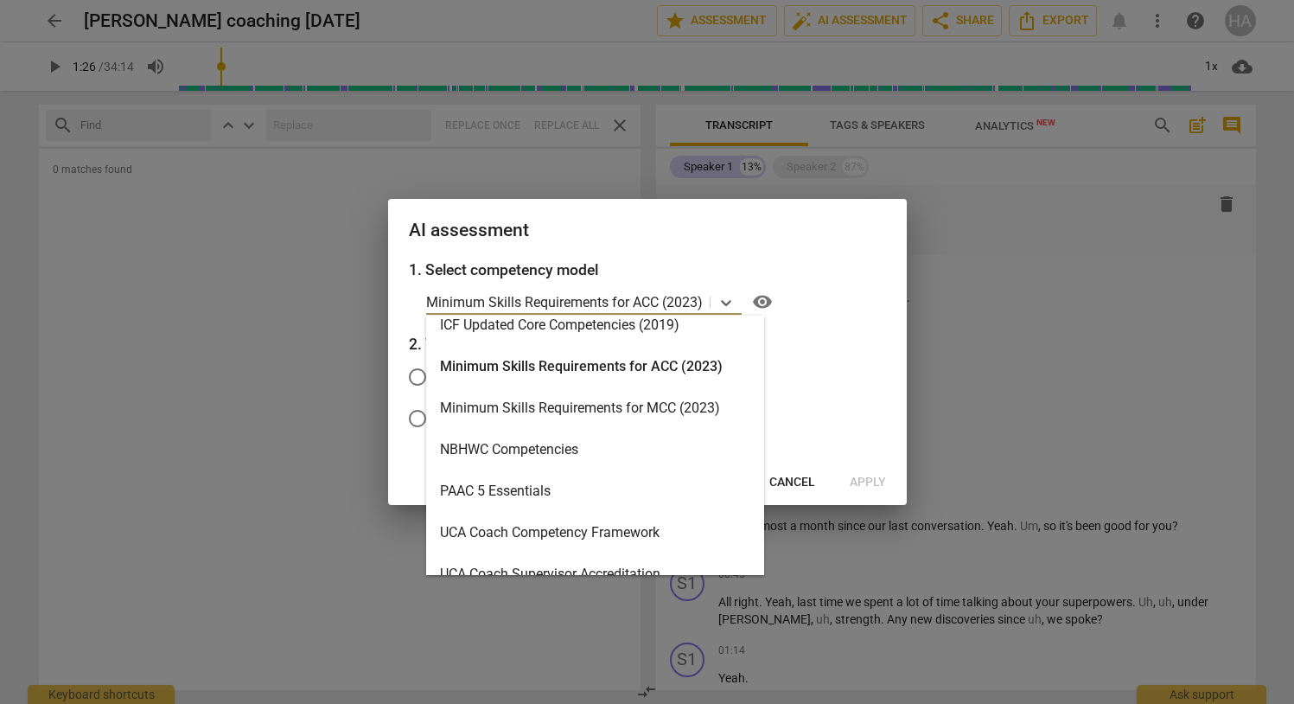
scroll to position [347, 0]
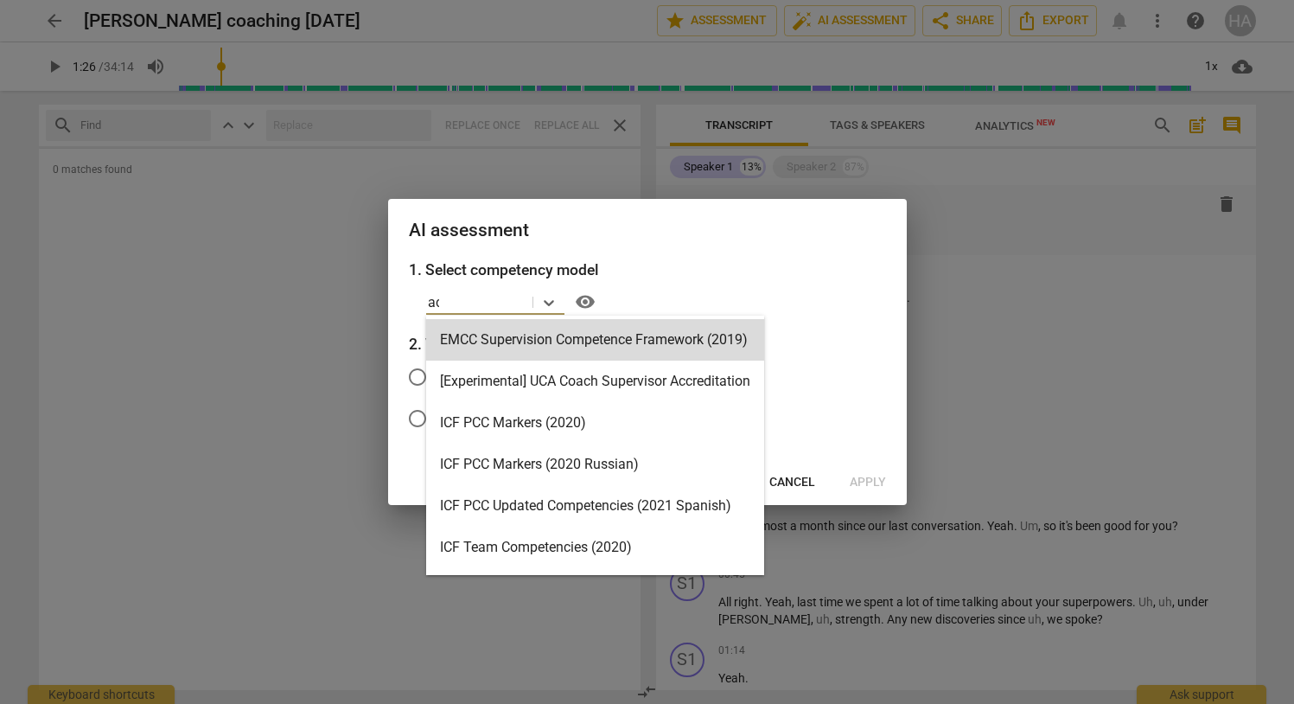
type input "acc"
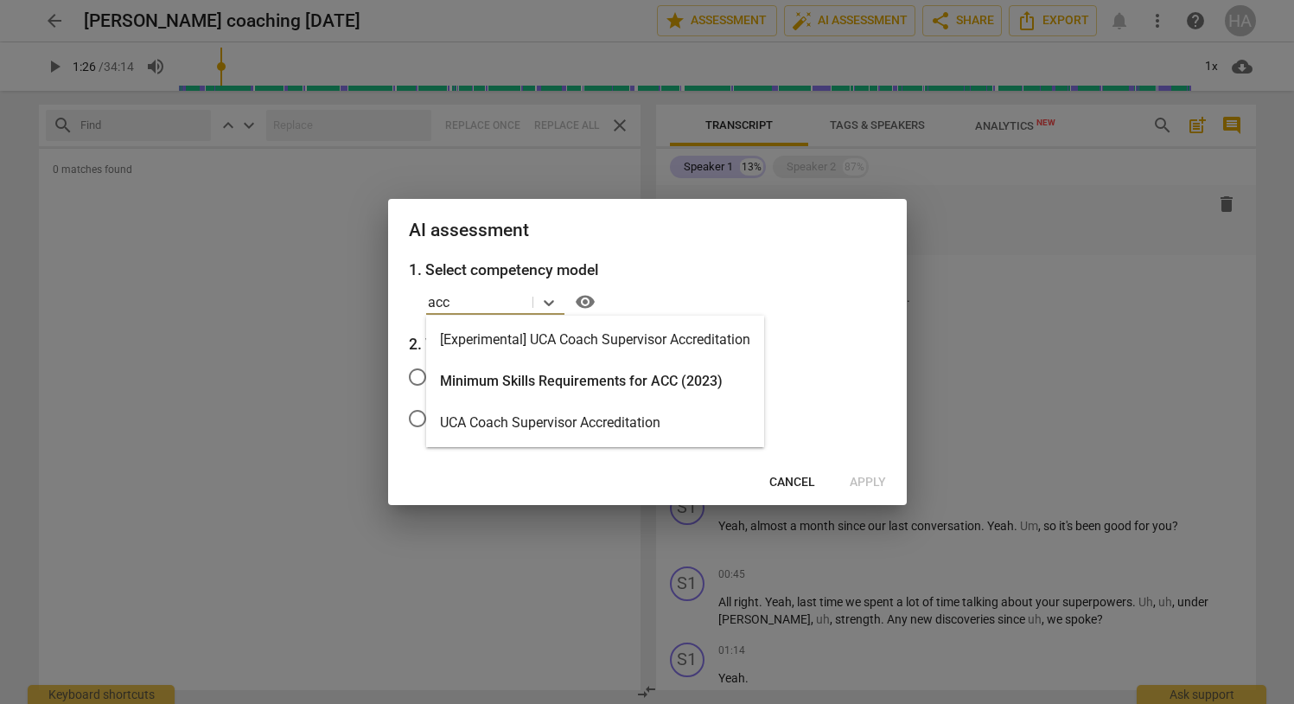
click at [651, 391] on div "Minimum Skills Requirements for ACC (2023)" at bounding box center [595, 380] width 338 height 41
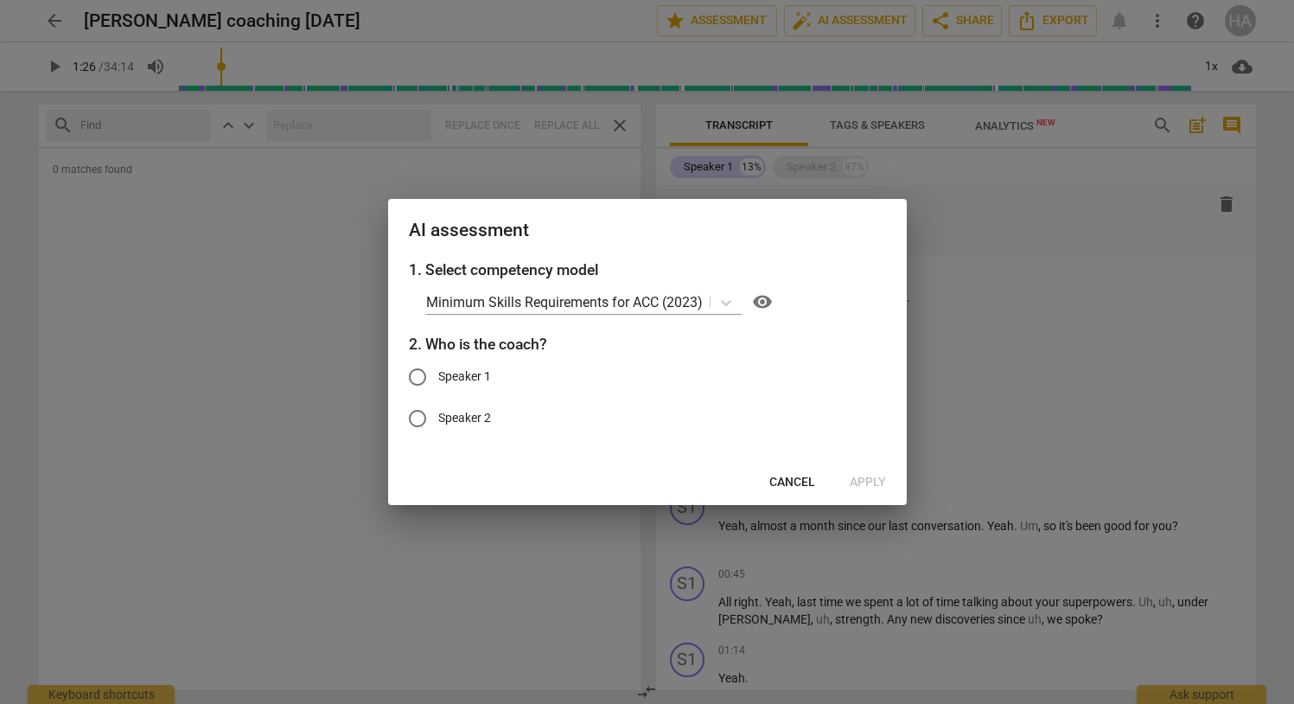
click at [484, 379] on span "Speaker 1" at bounding box center [464, 376] width 53 height 18
click at [438, 379] on input "Speaker 1" at bounding box center [417, 376] width 41 height 41
radio input "true"
click at [870, 484] on span "Apply" at bounding box center [868, 482] width 36 height 17
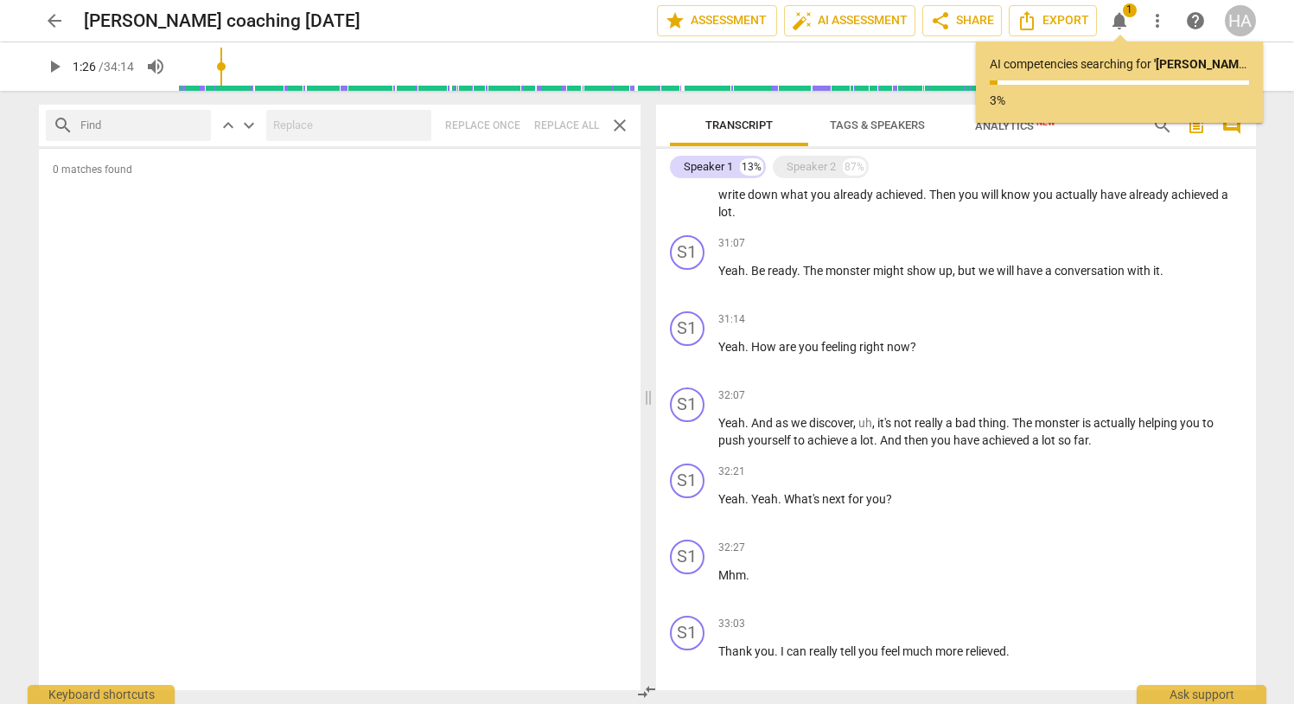
scroll to position [4182, 0]
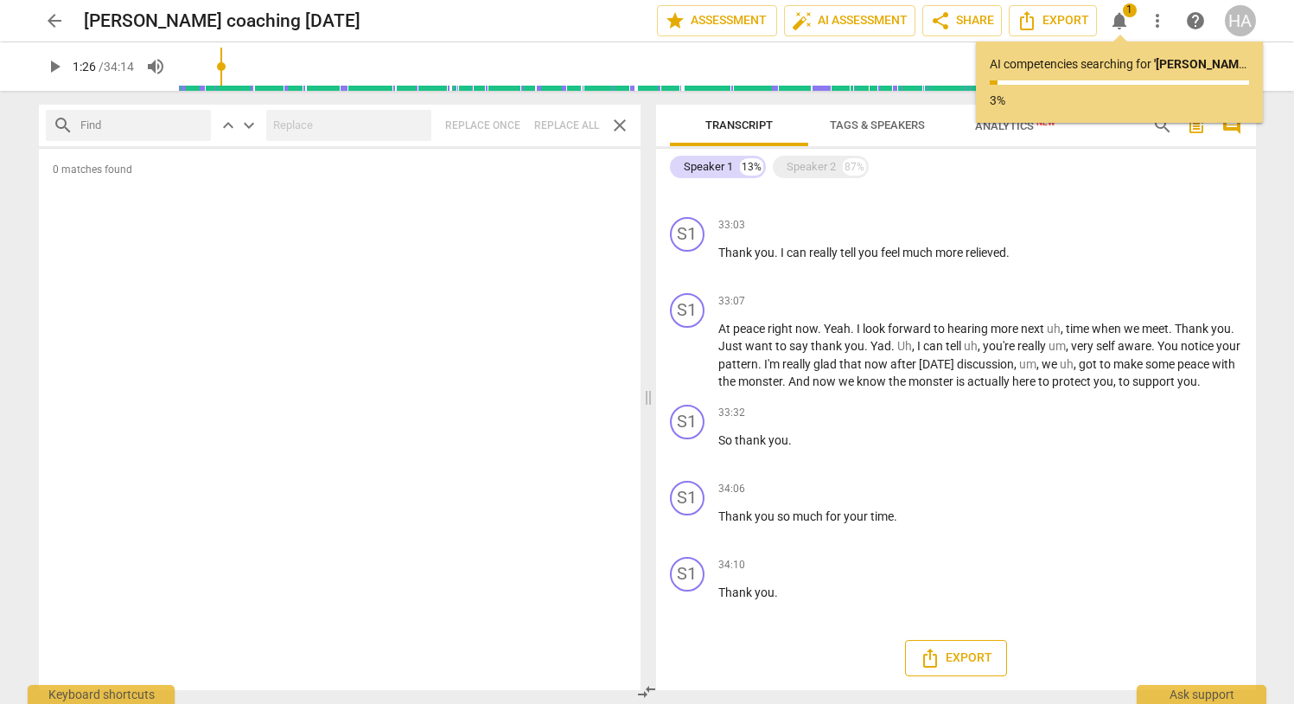
click at [979, 646] on button "Export" at bounding box center [956, 658] width 102 height 36
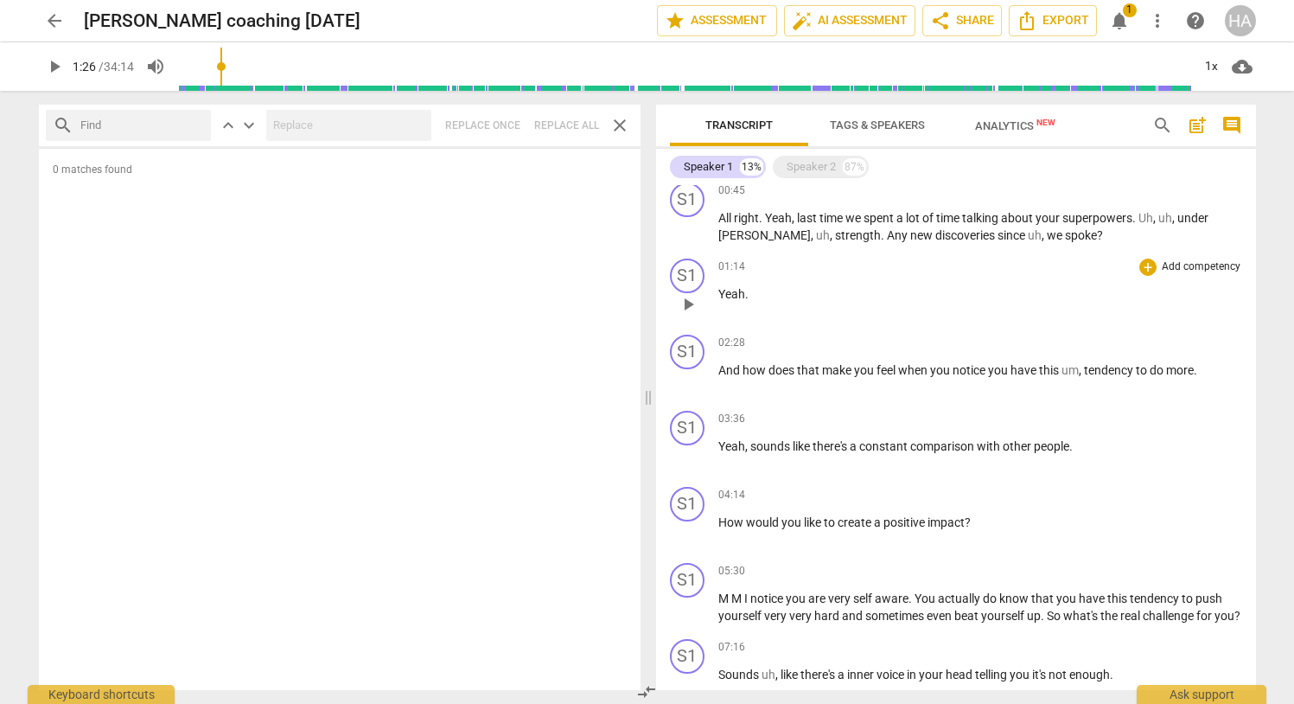
scroll to position [0, 0]
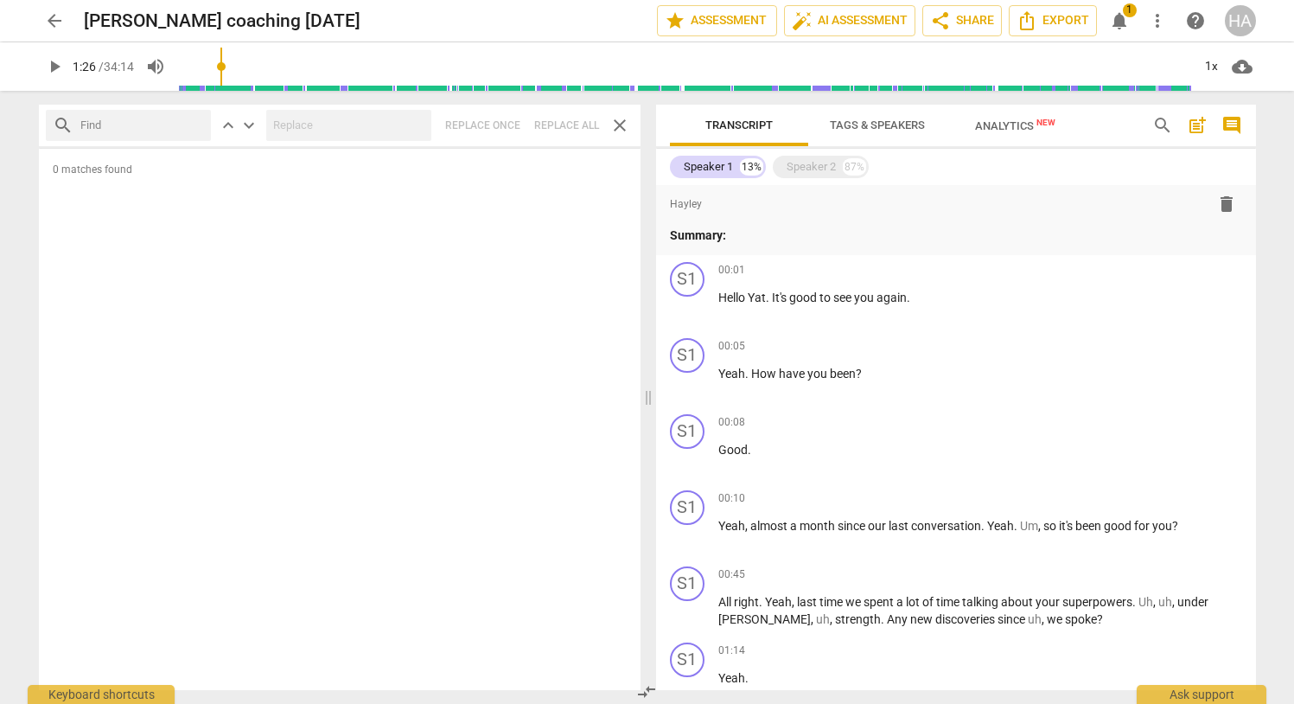
click at [1000, 121] on span "Analytics New" at bounding box center [1015, 125] width 80 height 13
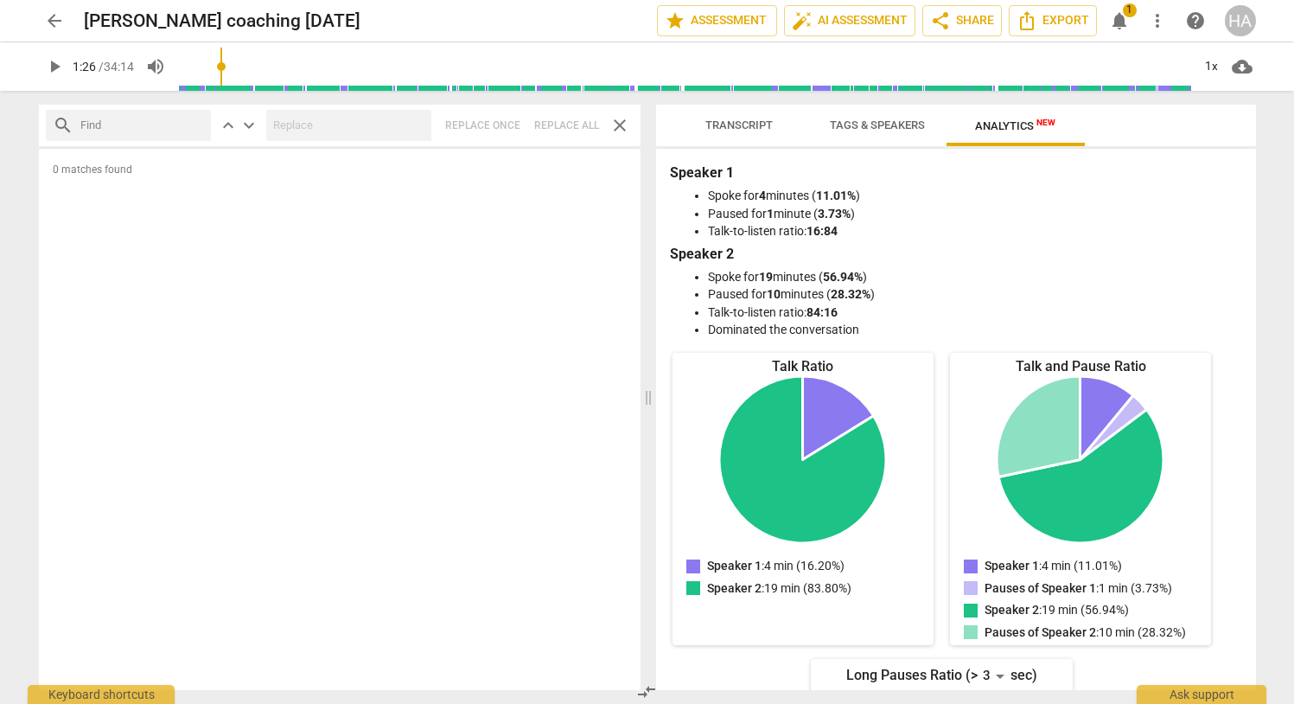
click at [879, 118] on span "Tags & Speakers" at bounding box center [877, 124] width 95 height 13
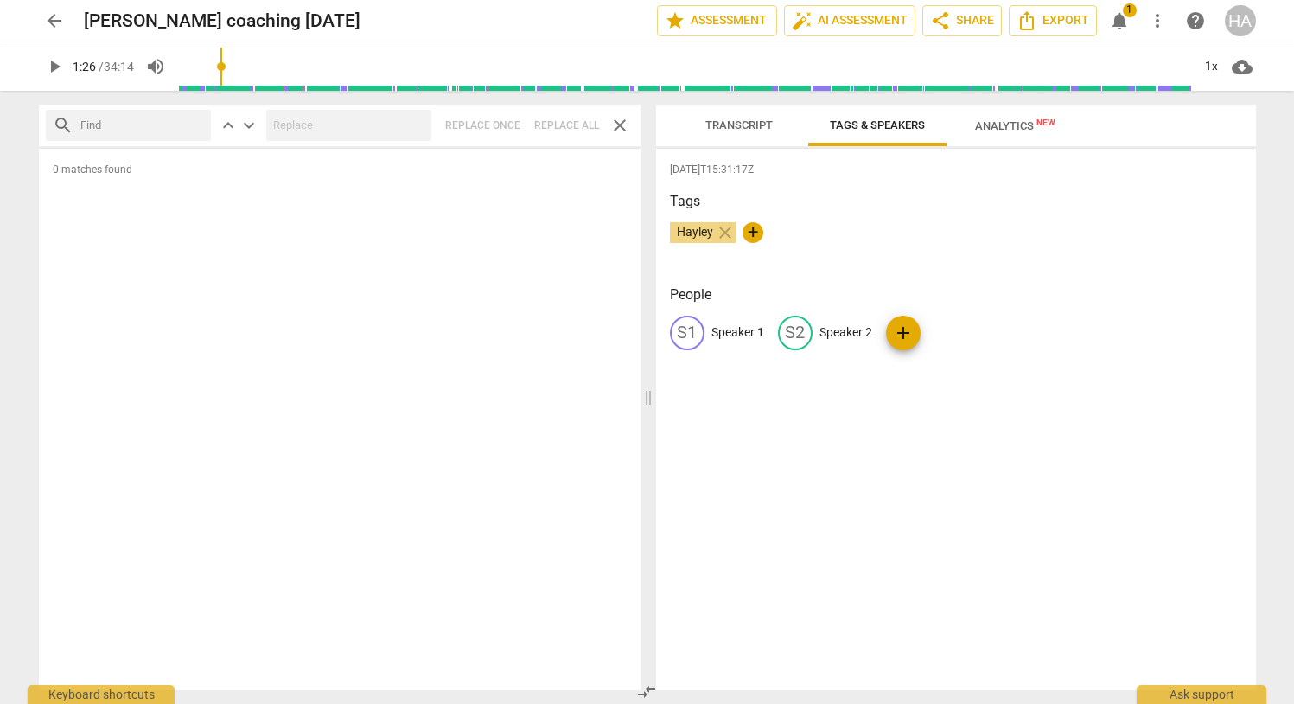
click at [737, 124] on span "Transcript" at bounding box center [738, 124] width 67 height 13
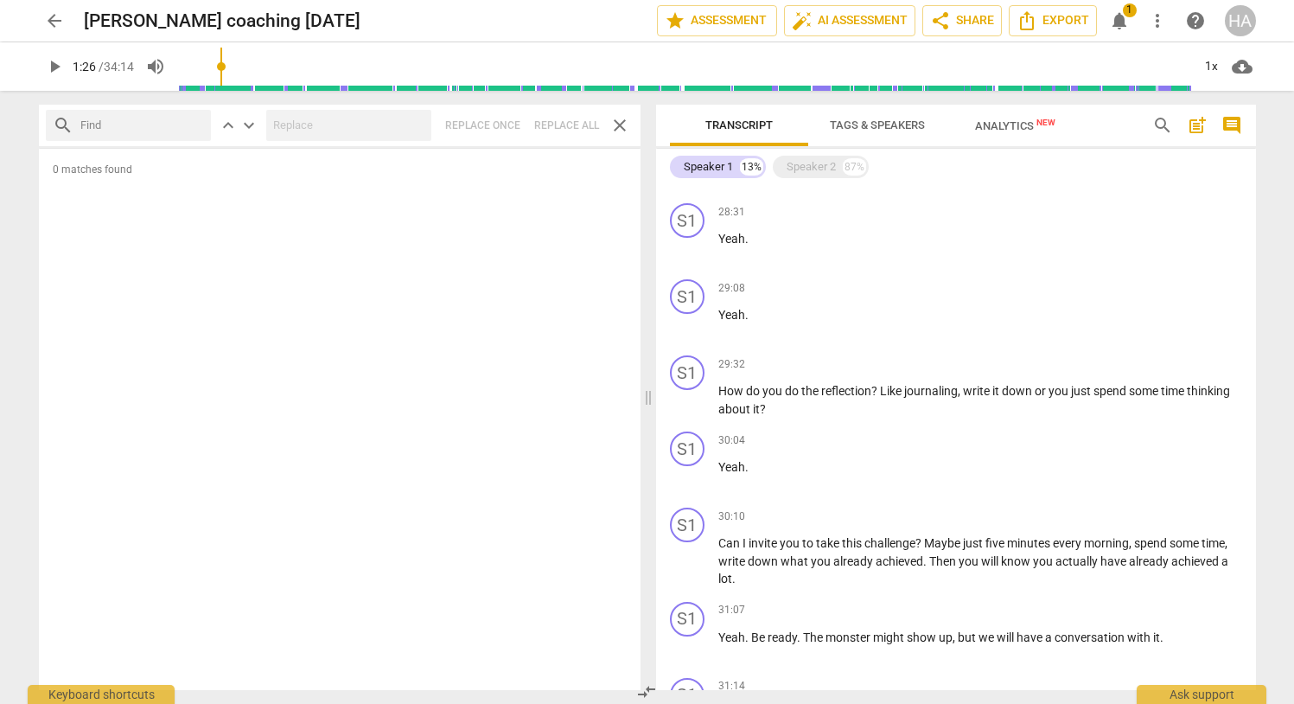
scroll to position [4182, 0]
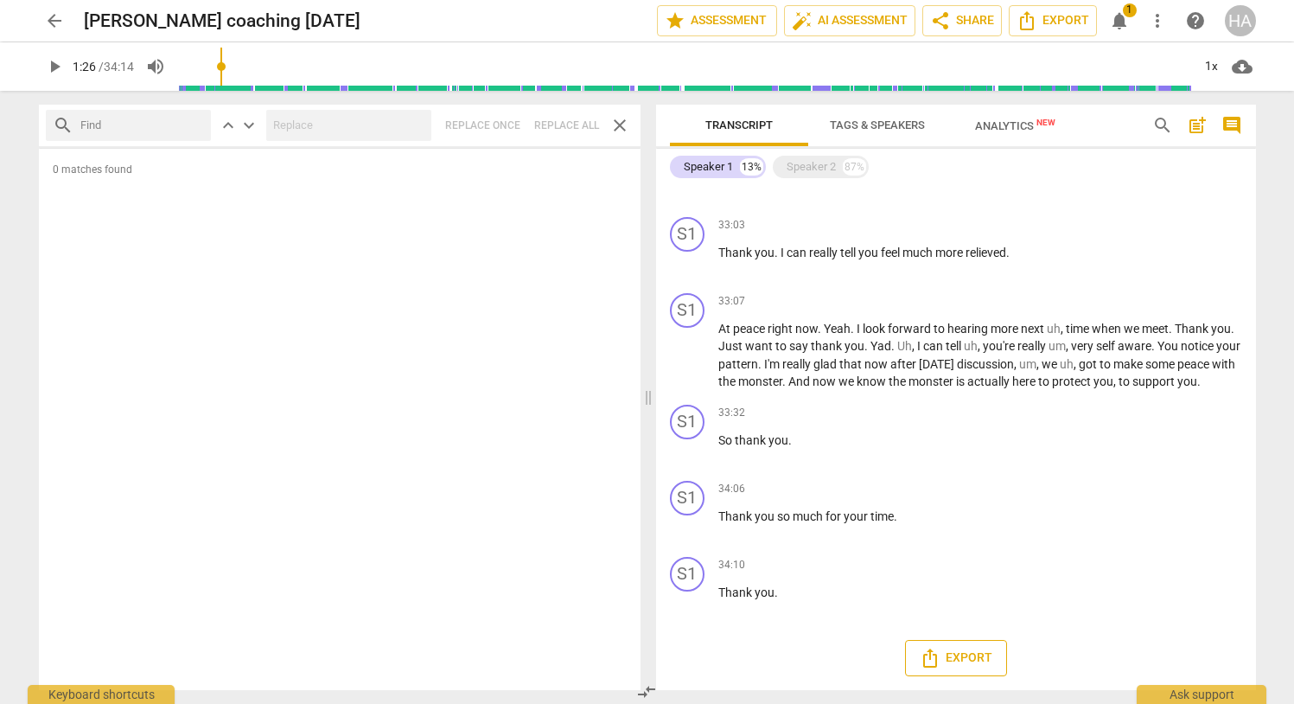
click at [965, 656] on span "Export" at bounding box center [956, 657] width 73 height 21
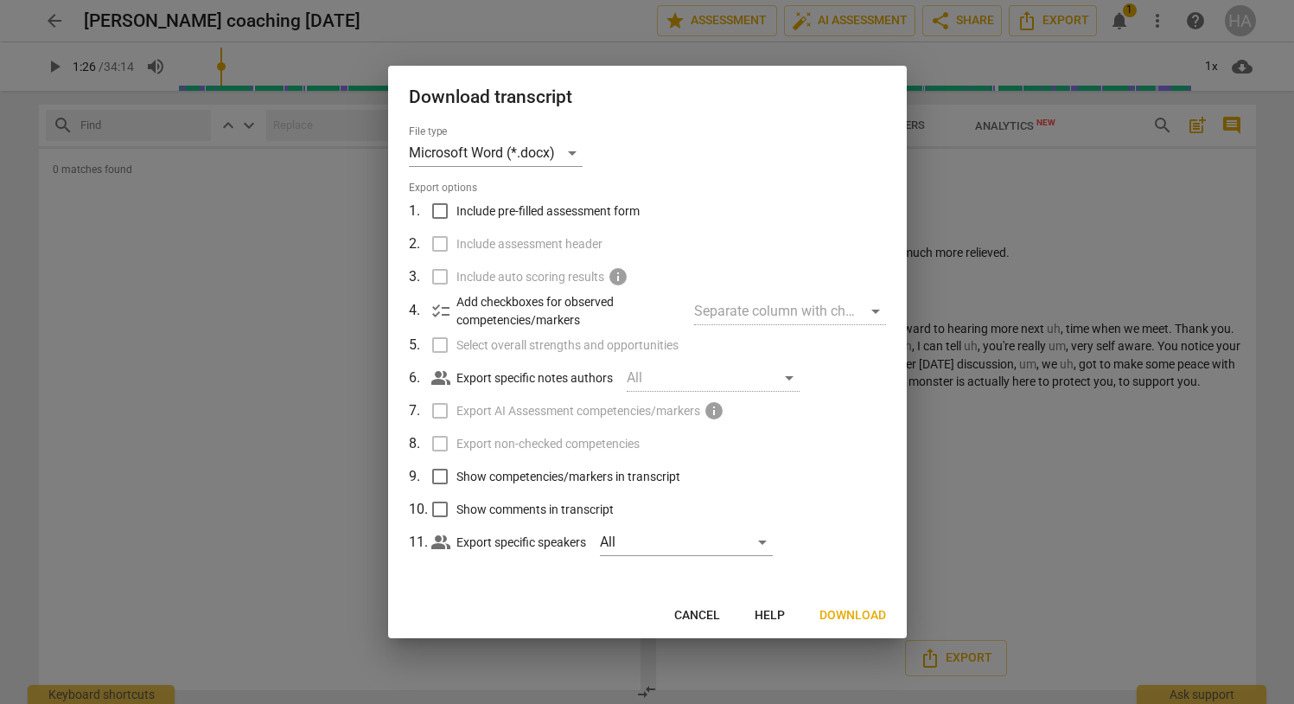
drag, startPoint x: 854, startPoint y: 615, endPoint x: 717, endPoint y: 406, distance: 249.1
click at [717, 406] on div "Download transcript File type Microsoft Word (*.docx) Export options 1 . Includ…" at bounding box center [647, 352] width 519 height 572
click at [824, 590] on div "File type Microsoft Word (*.docx) Export options 1 . Include pre-filled assessm…" at bounding box center [647, 359] width 519 height 469
click at [855, 614] on span "Download" at bounding box center [852, 615] width 67 height 17
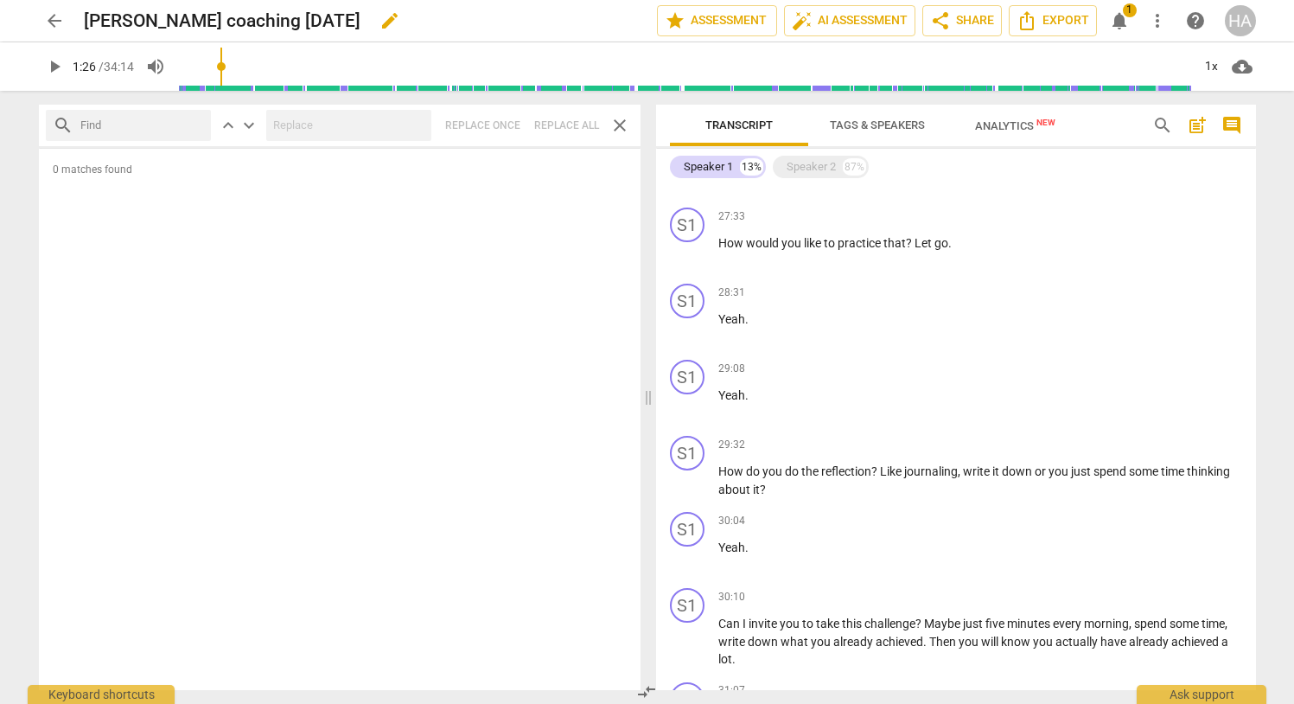
scroll to position [3248, 0]
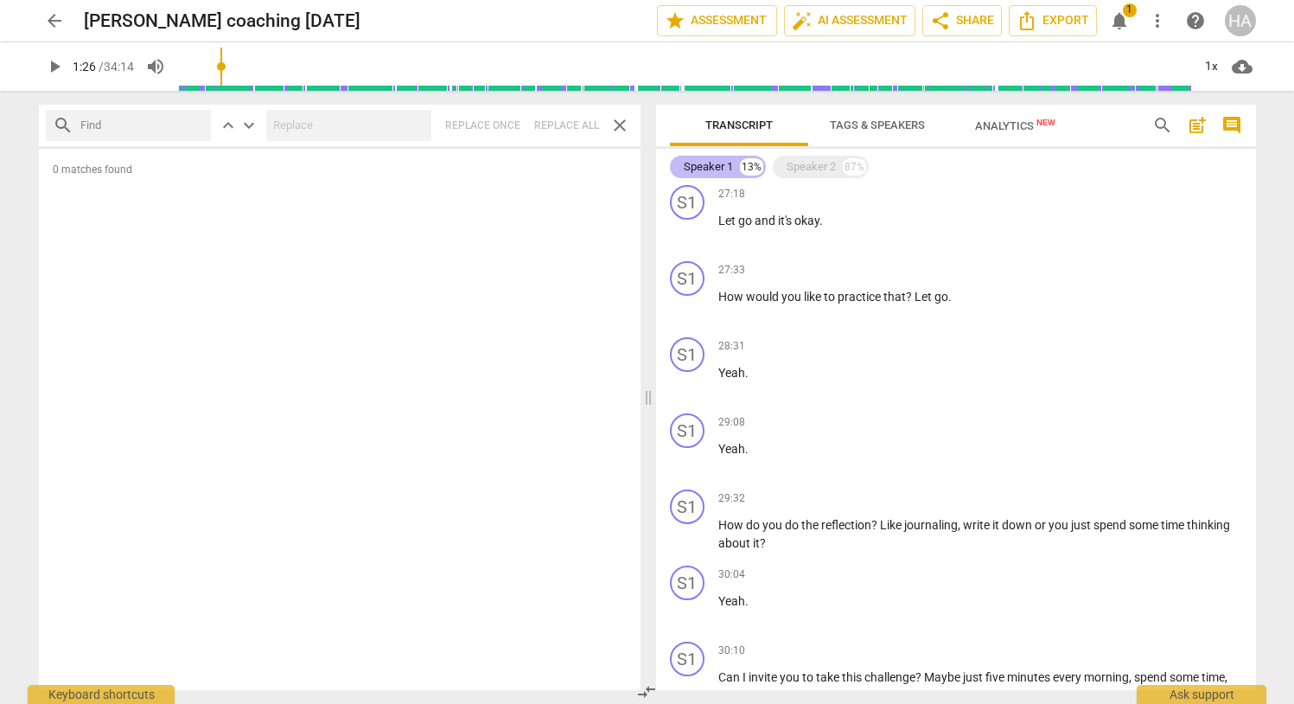
click at [732, 169] on div "Speaker 1" at bounding box center [708, 166] width 49 height 17
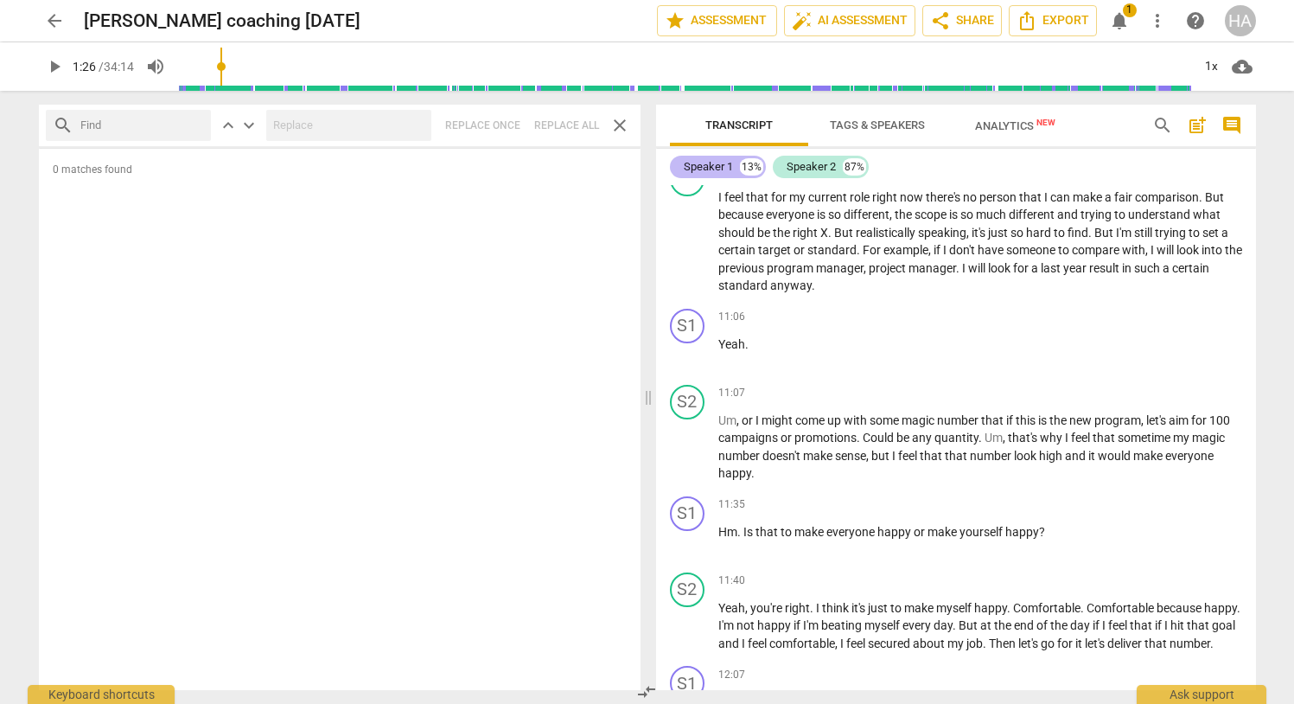
scroll to position [7992, 0]
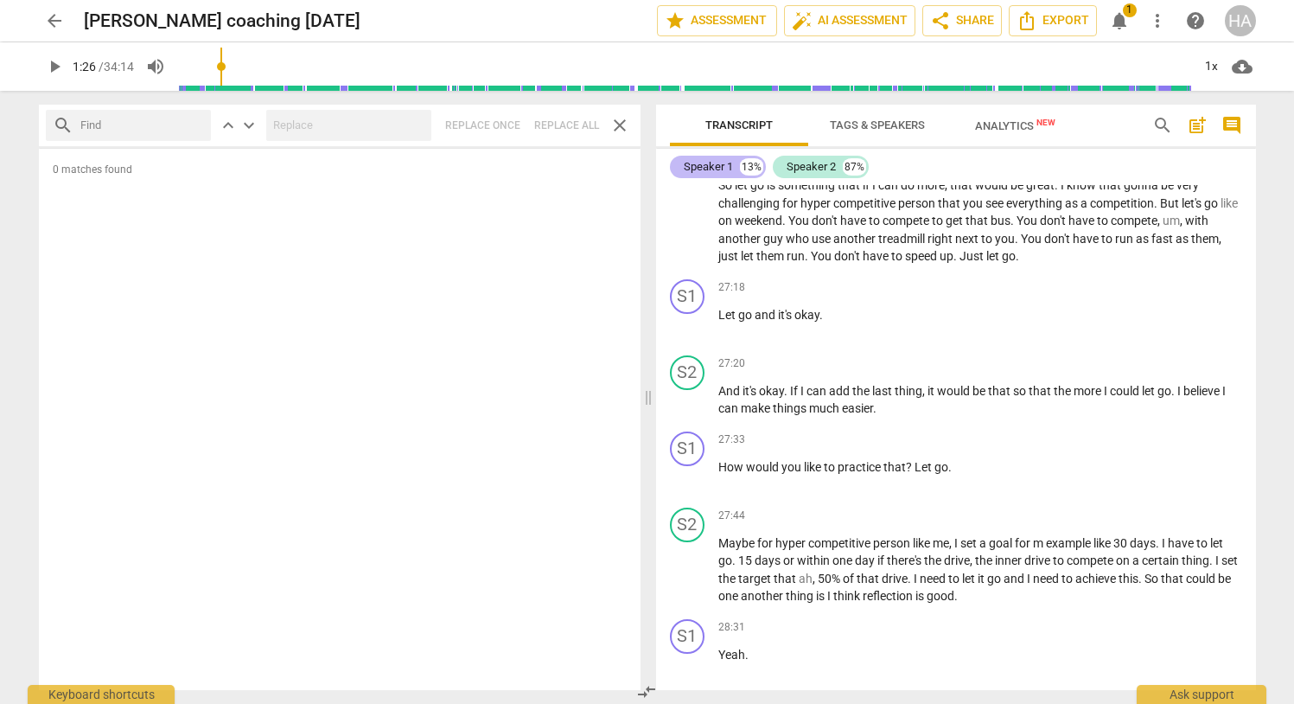
click at [717, 167] on div "Speaker 1" at bounding box center [708, 166] width 49 height 17
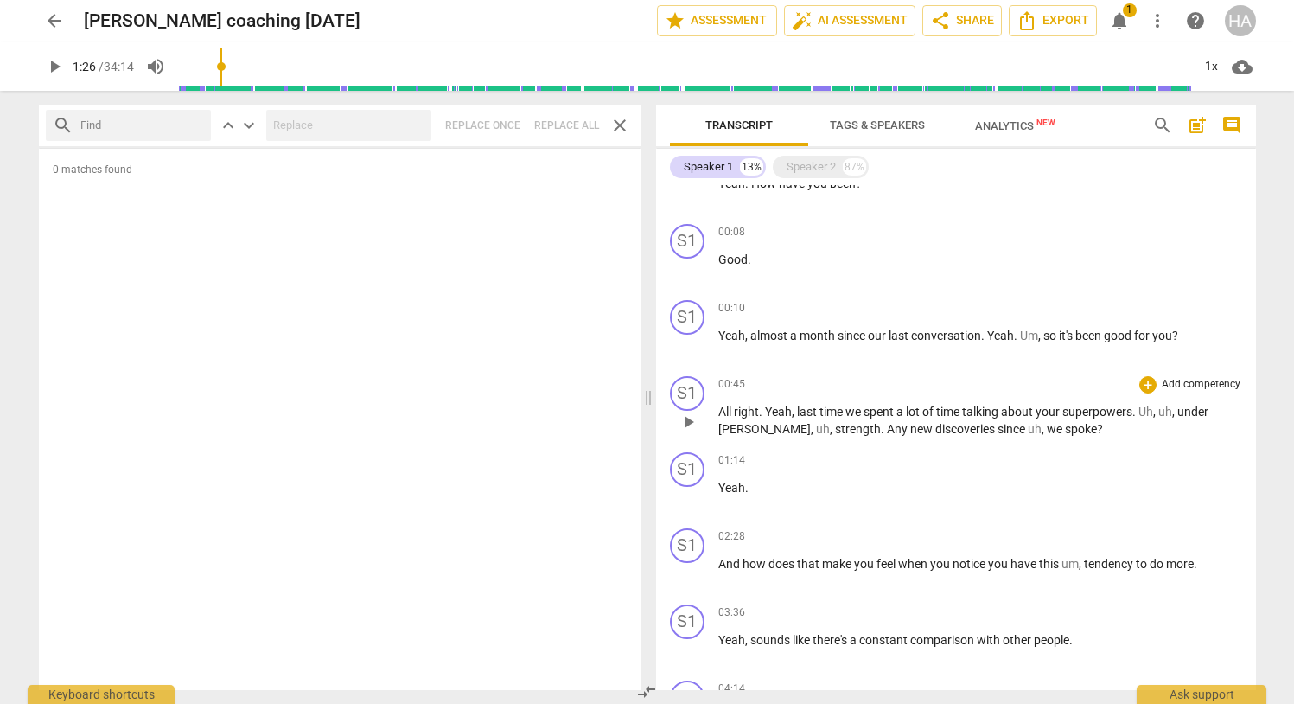
scroll to position [0, 0]
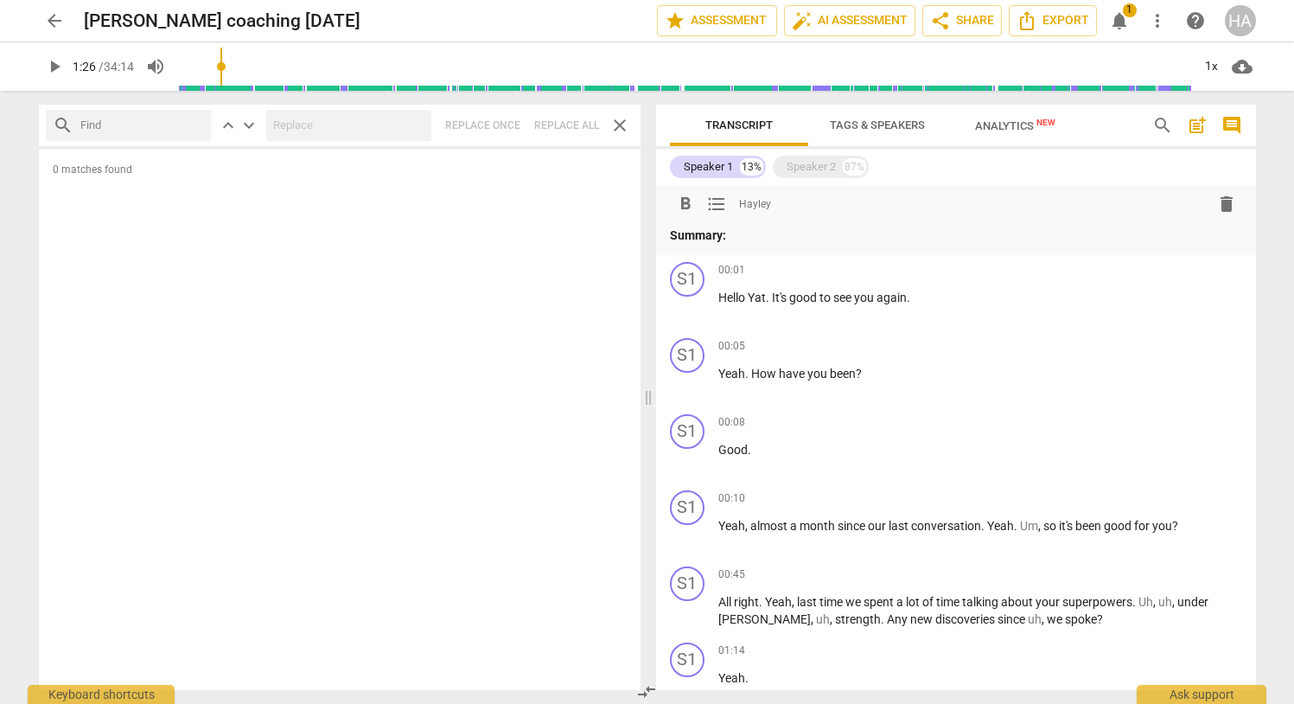
click at [716, 200] on span "format_list_bulleted" at bounding box center [716, 204] width 21 height 21
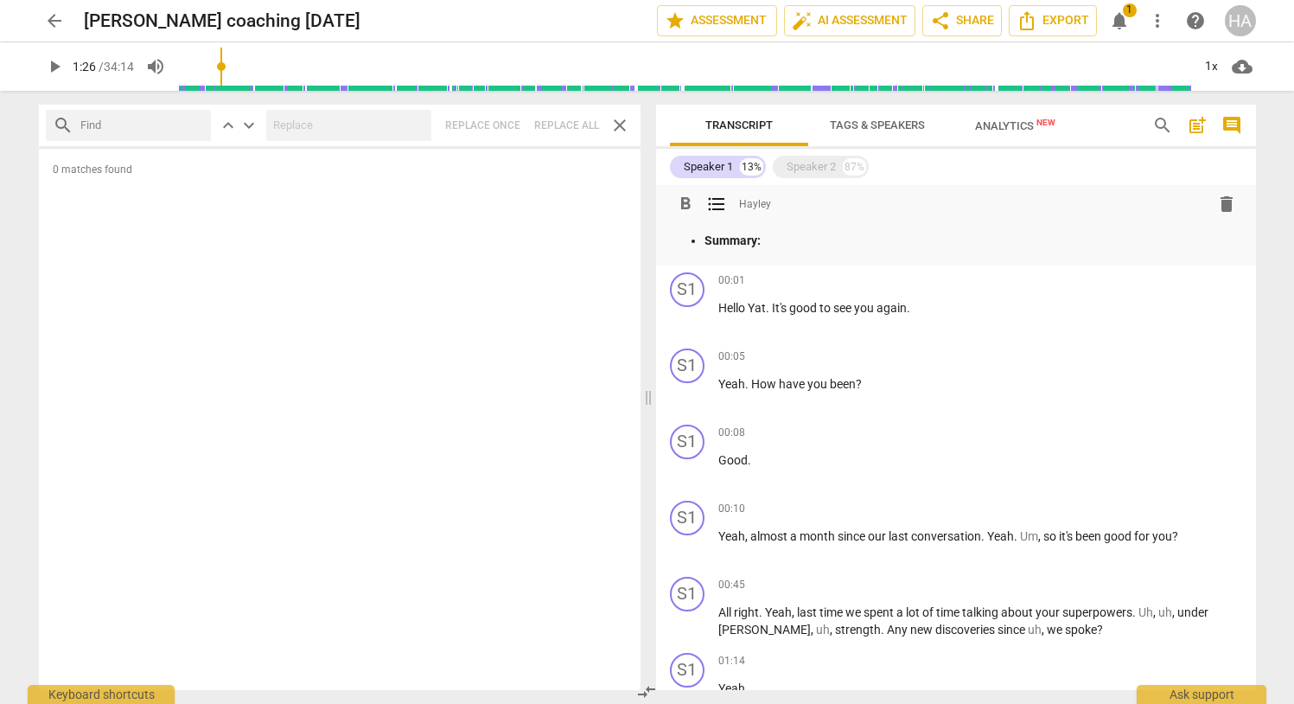
click at [716, 200] on span "format_list_bulleted" at bounding box center [716, 204] width 21 height 21
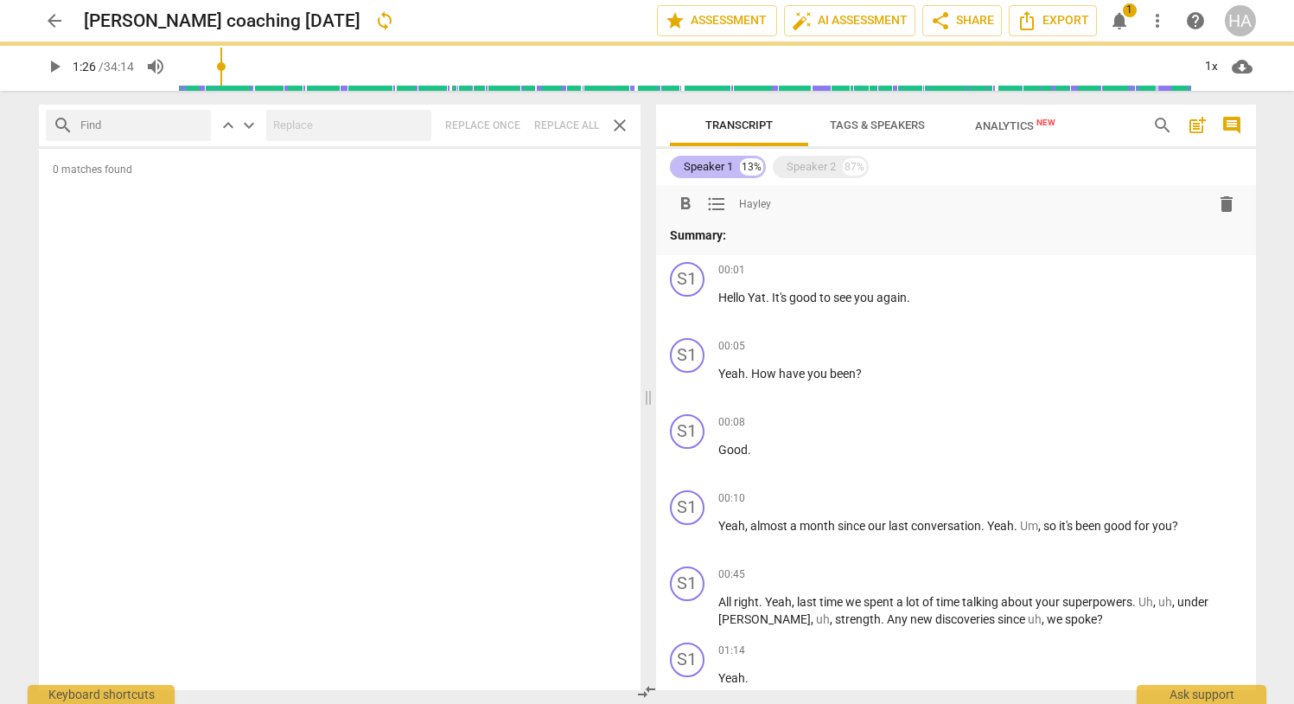
click at [751, 166] on div "13%" at bounding box center [751, 166] width 23 height 17
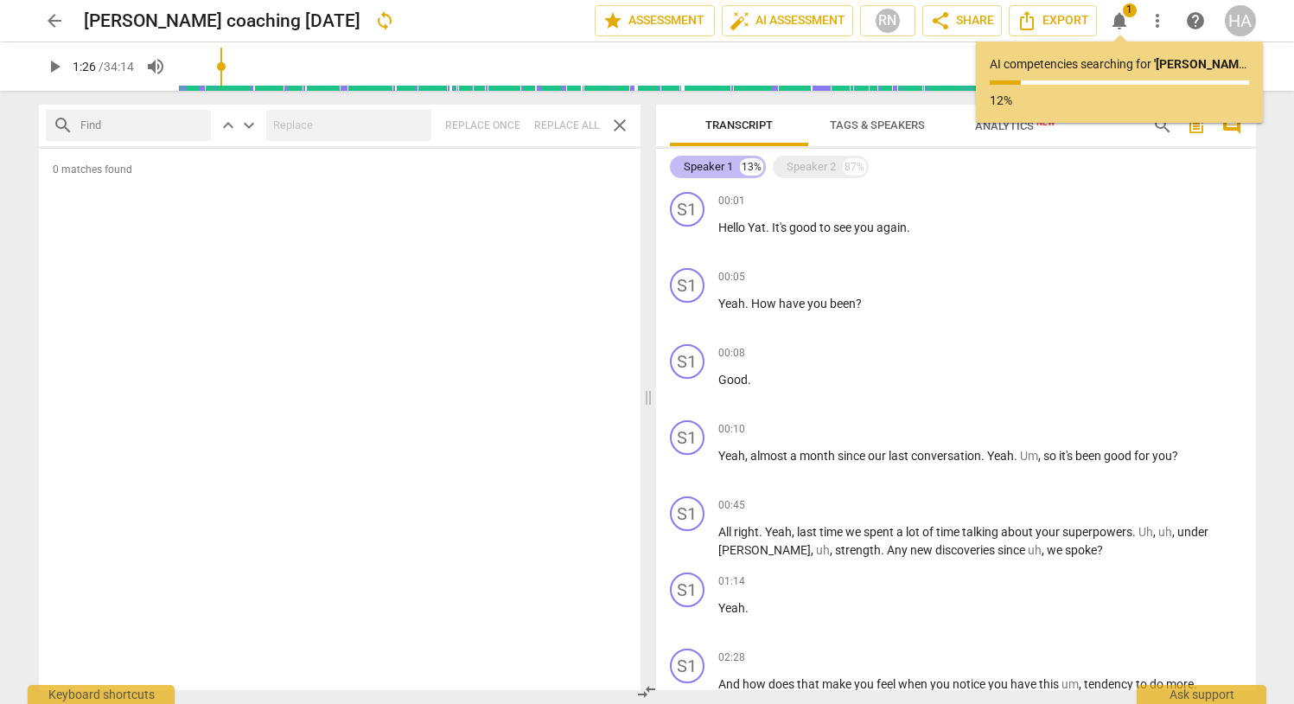
click at [751, 166] on div "13%" at bounding box center [751, 166] width 23 height 17
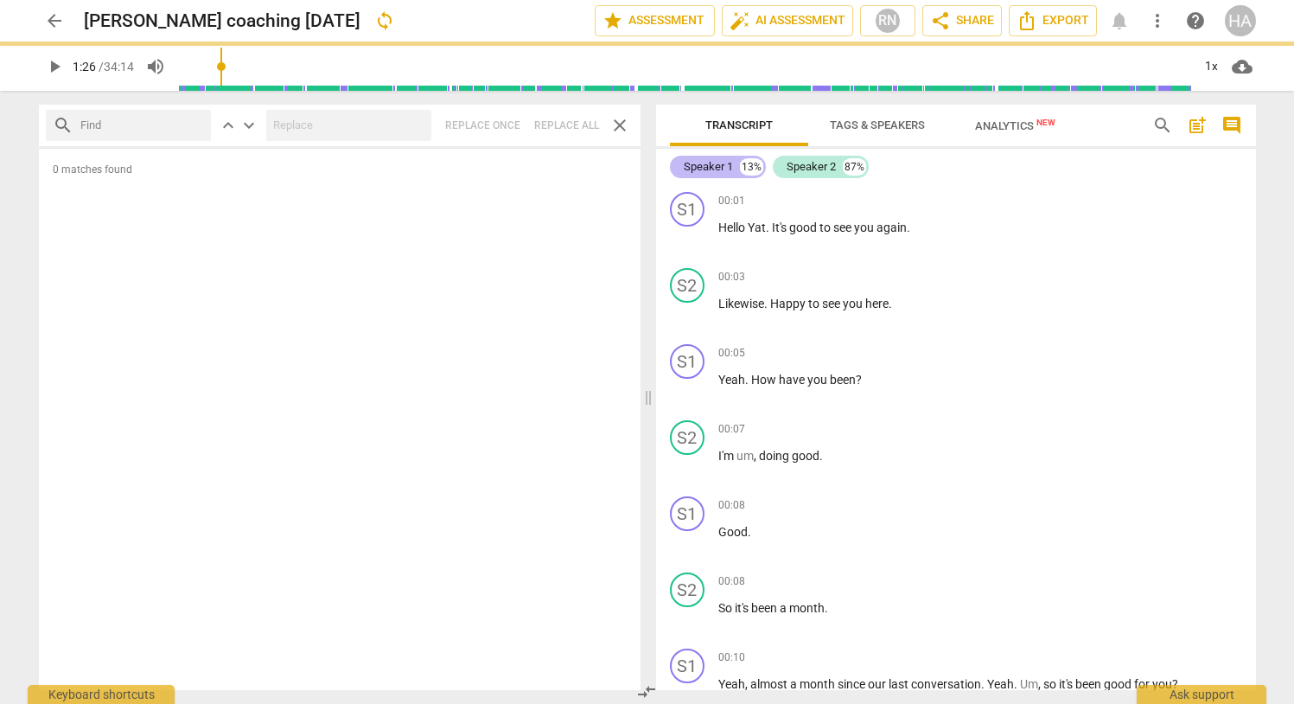
type input "86"
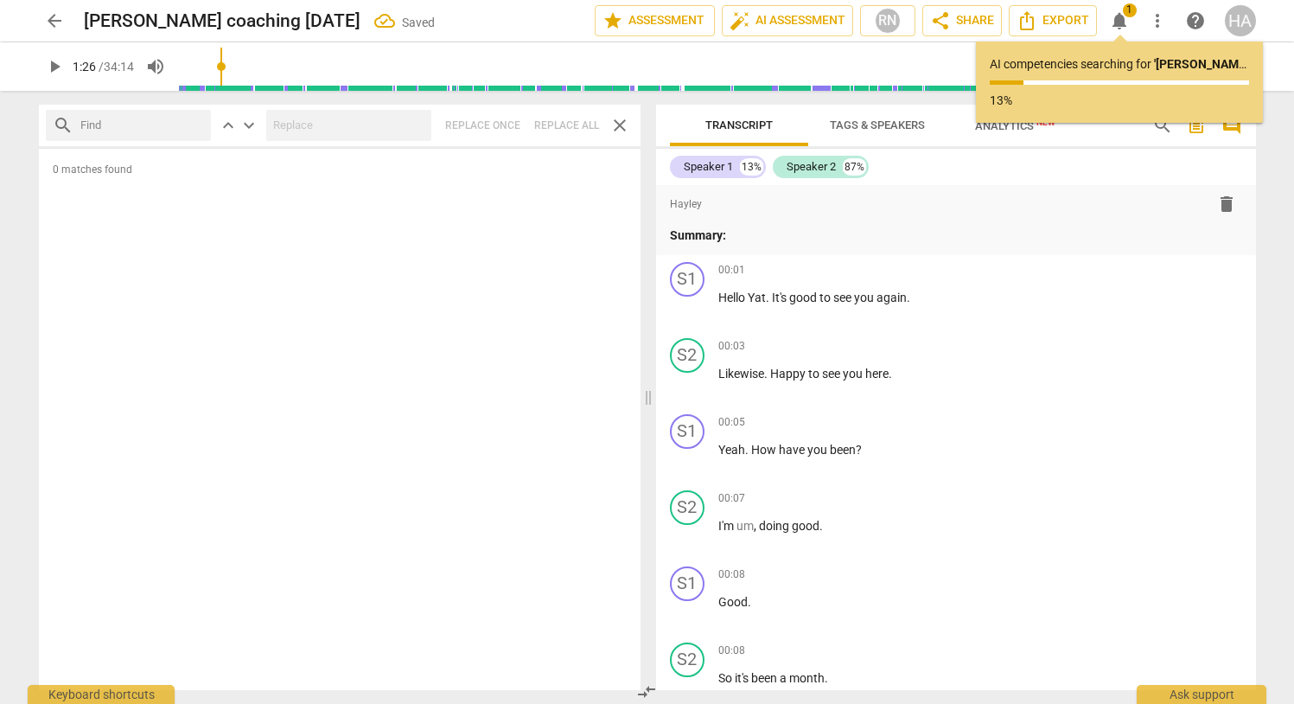
click at [898, 130] on span "Tags & Speakers" at bounding box center [877, 124] width 95 height 13
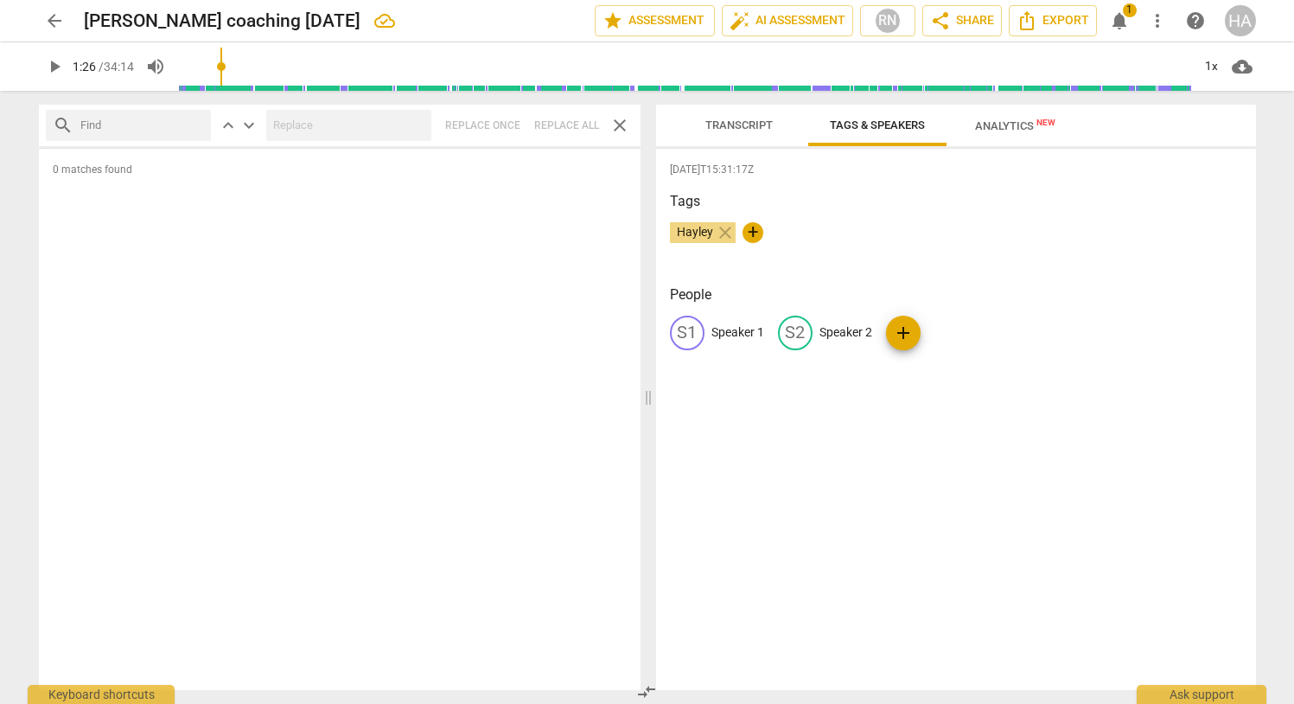
click at [738, 330] on p "Speaker 1" at bounding box center [737, 332] width 53 height 18
type input "Coach"
click at [965, 328] on p "Speaker 2" at bounding box center [958, 332] width 53 height 18
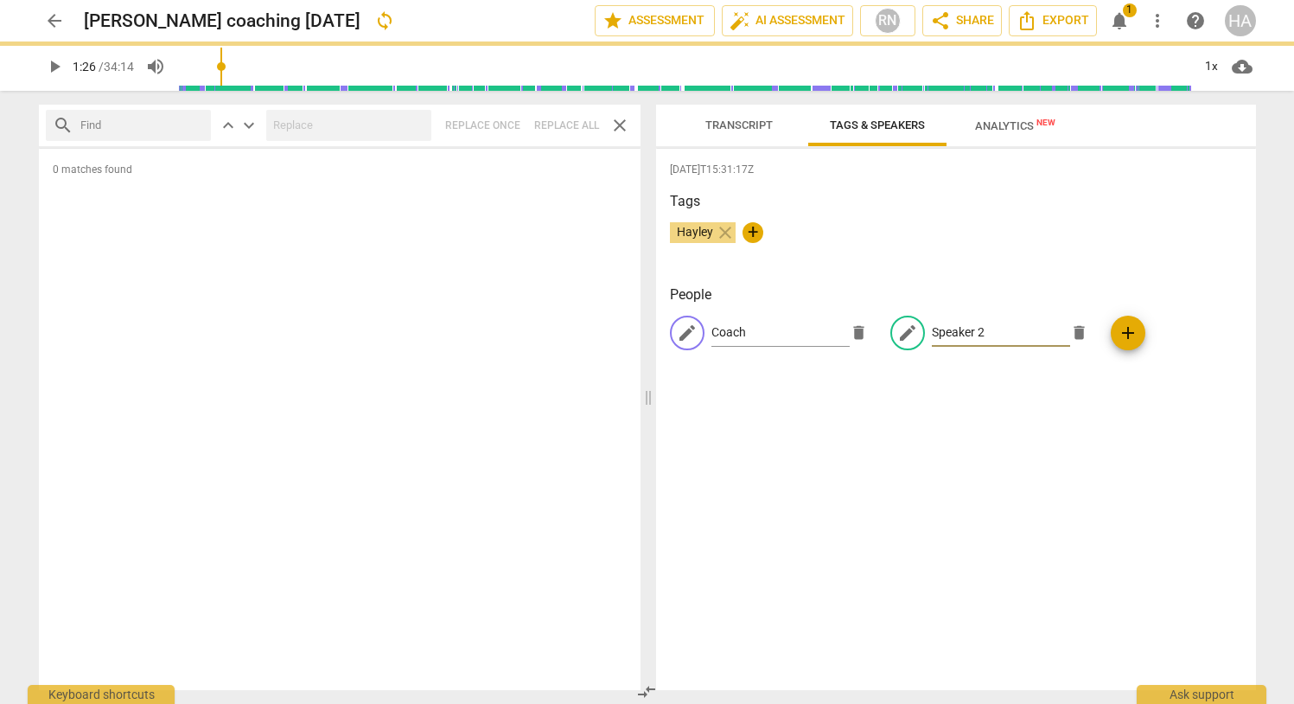
type input "C"
type input "86"
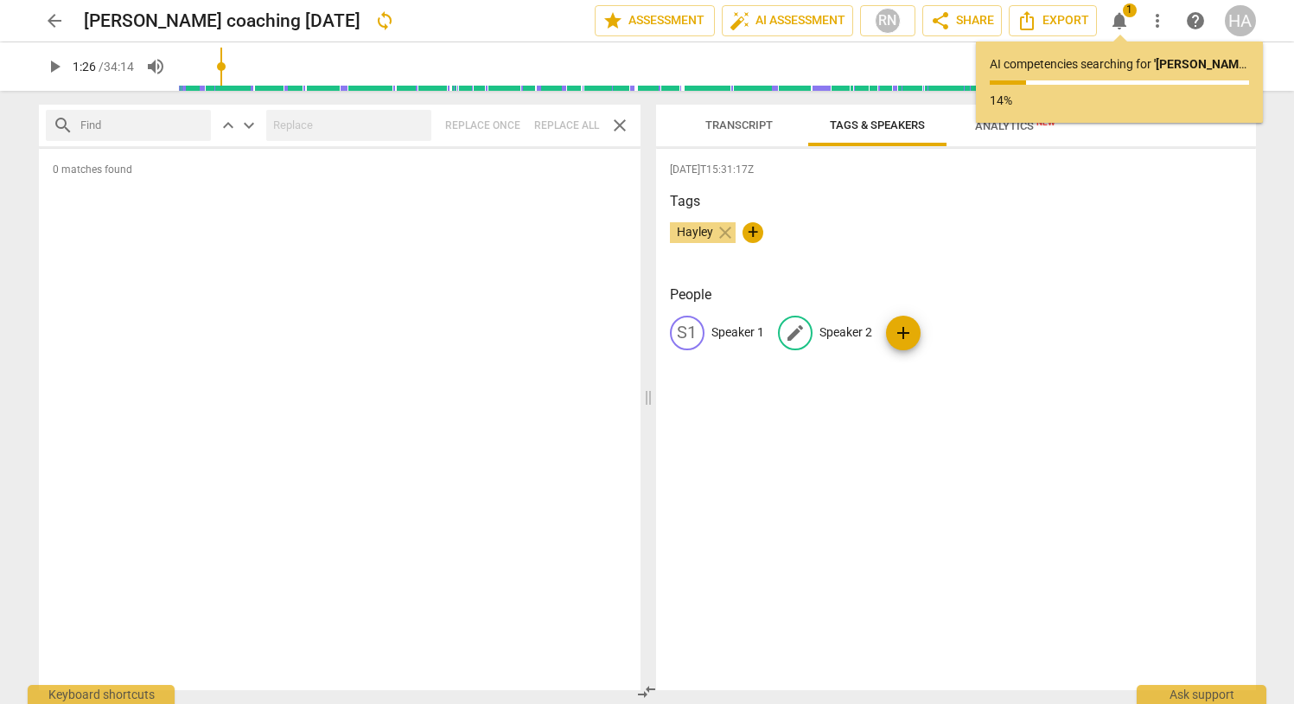
click at [847, 340] on p "Speaker 2" at bounding box center [845, 332] width 53 height 18
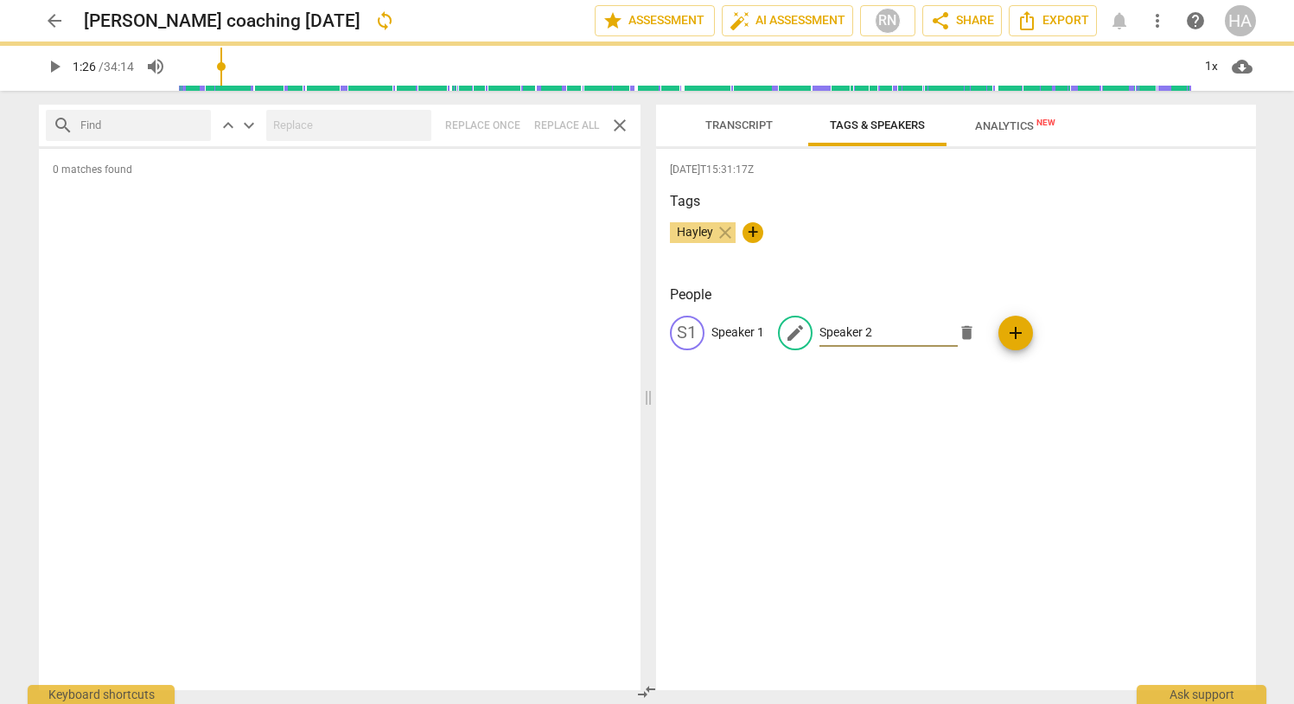
type input "C"
type input "86"
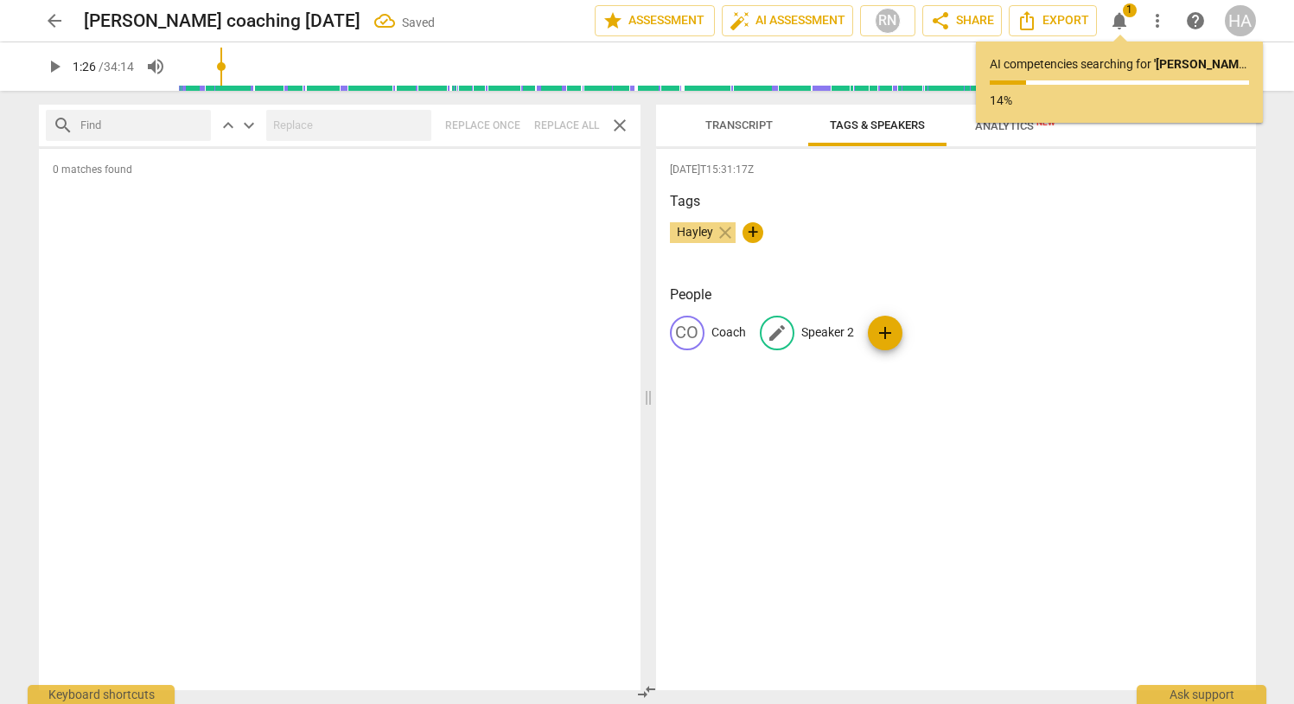
click at [832, 338] on p "Speaker 2" at bounding box center [827, 332] width 53 height 18
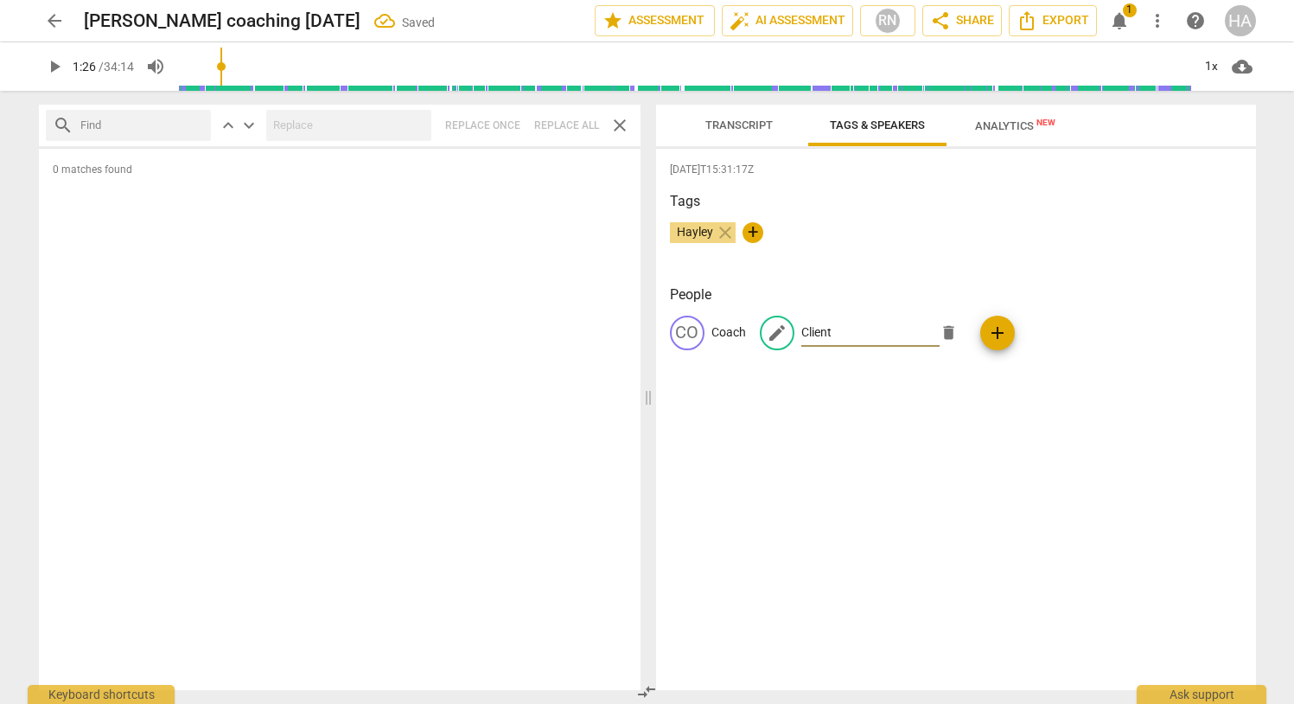
type input "Client"
click at [860, 413] on div "[DATE]T15:31:17Z Tags [PERSON_NAME] close + People CO Coach edit Client delete …" at bounding box center [956, 419] width 600 height 541
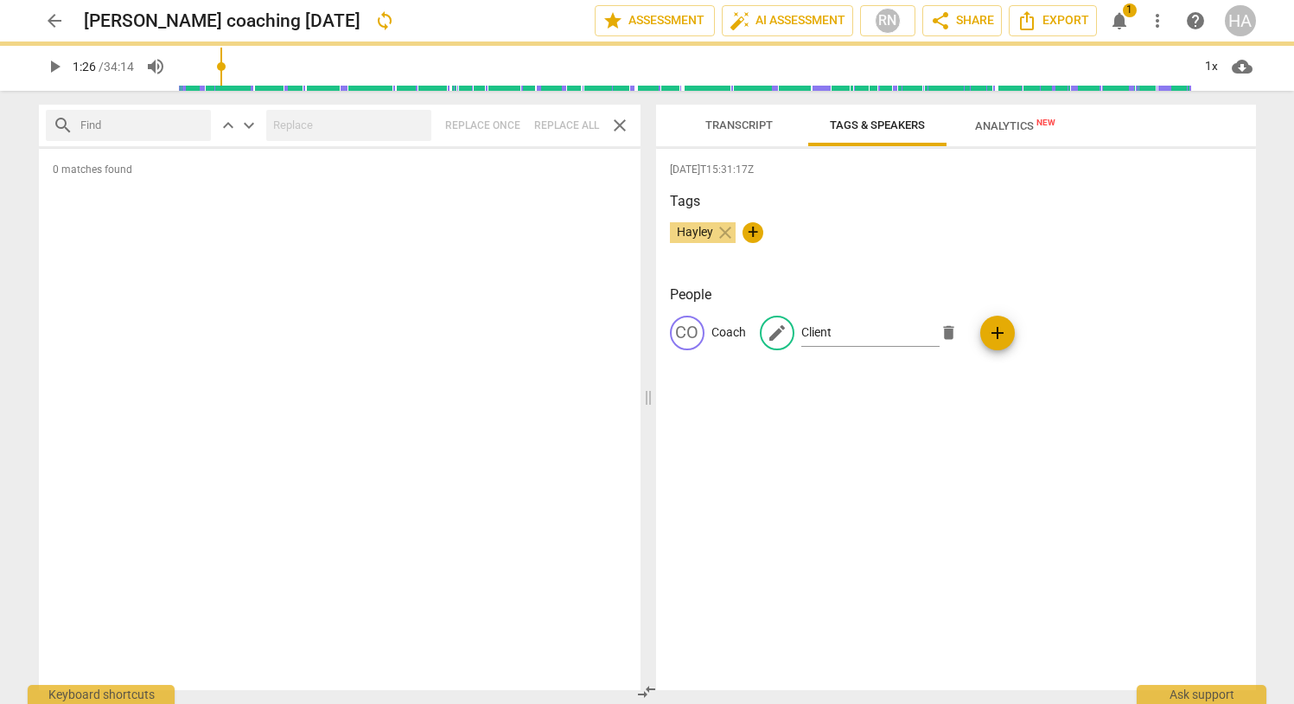
type input "86"
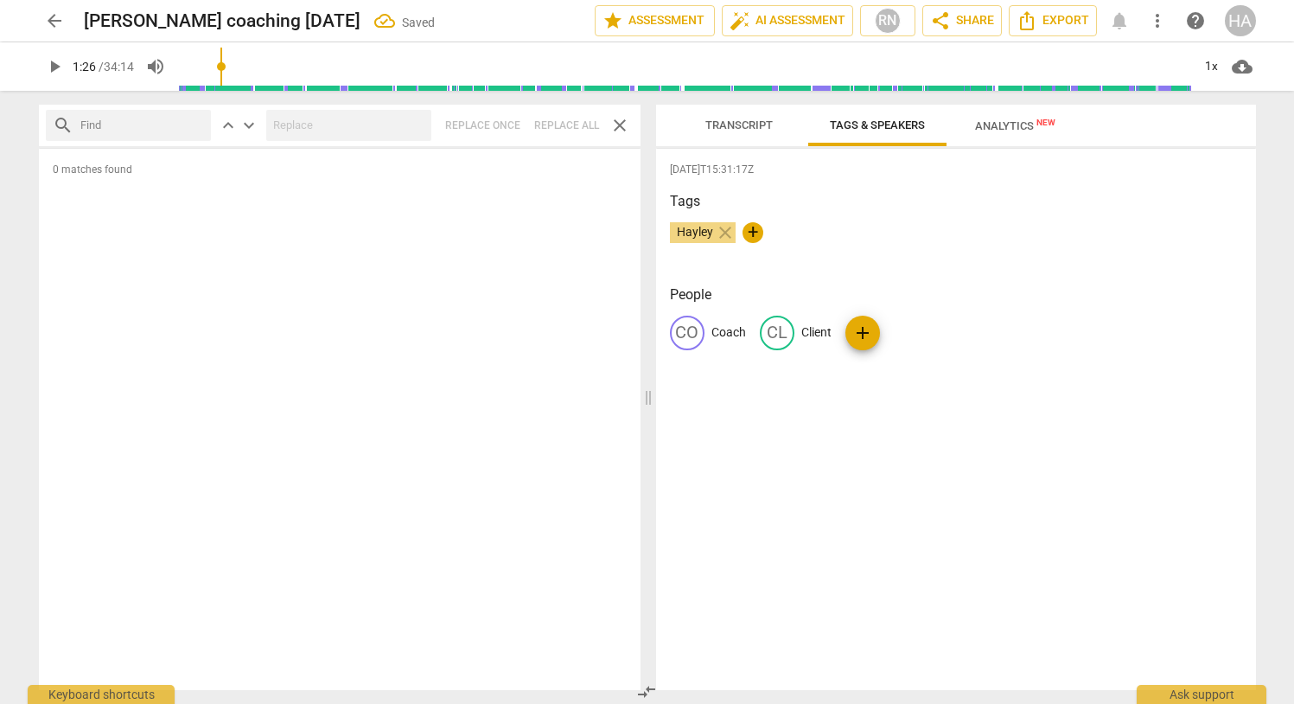
click at [771, 129] on span "Transcript" at bounding box center [738, 124] width 67 height 13
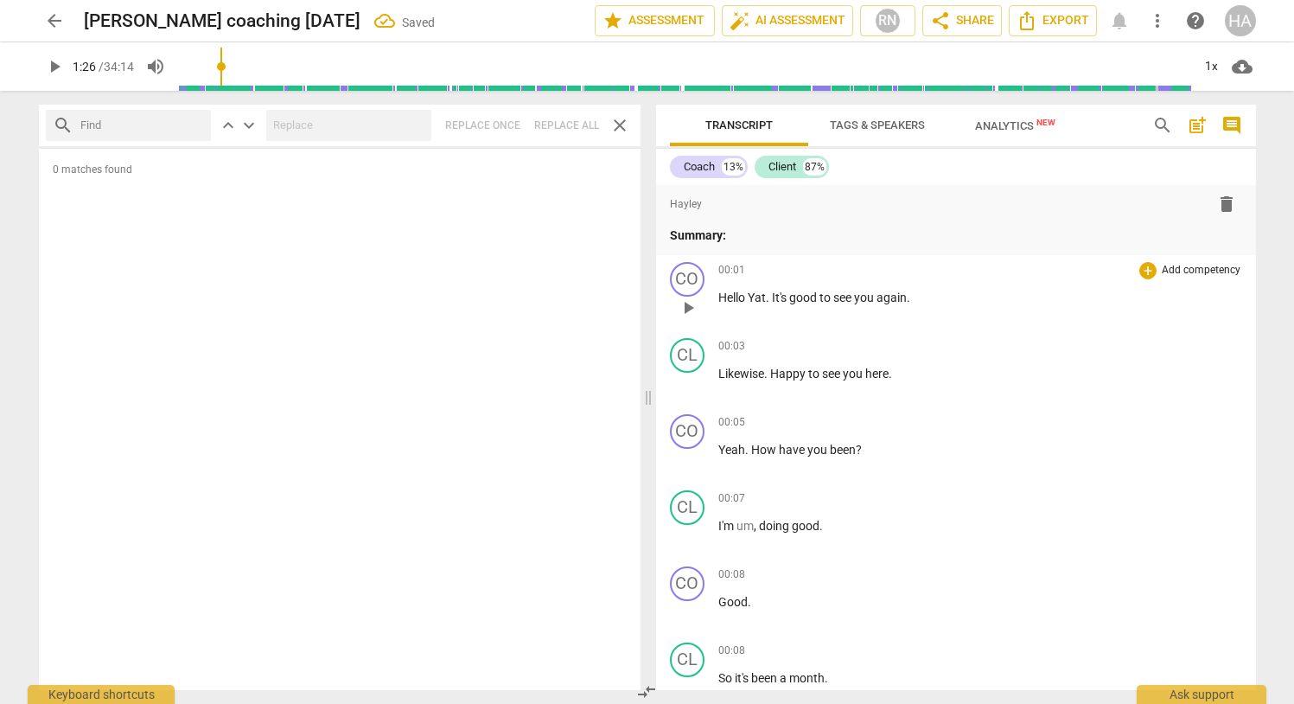
click at [757, 296] on span "Yat" at bounding box center [757, 297] width 18 height 14
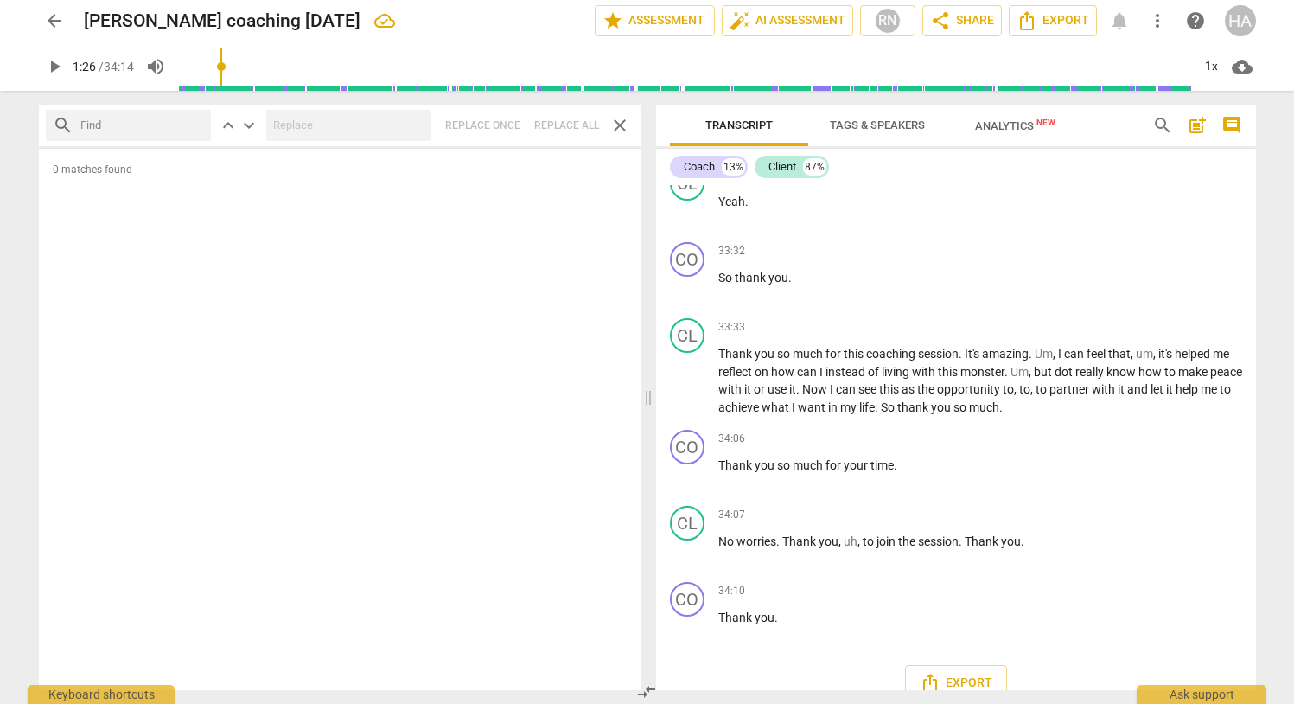
scroll to position [10631, 0]
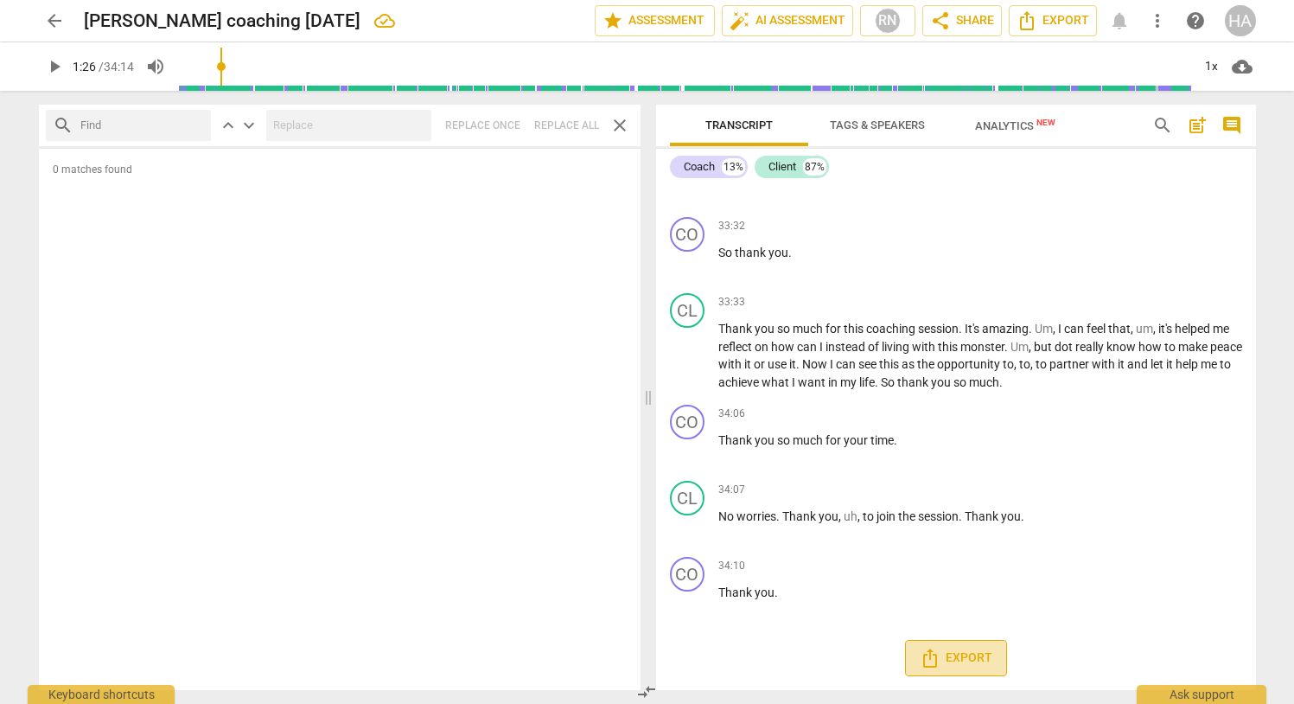
click at [962, 652] on span "Export" at bounding box center [956, 657] width 73 height 21
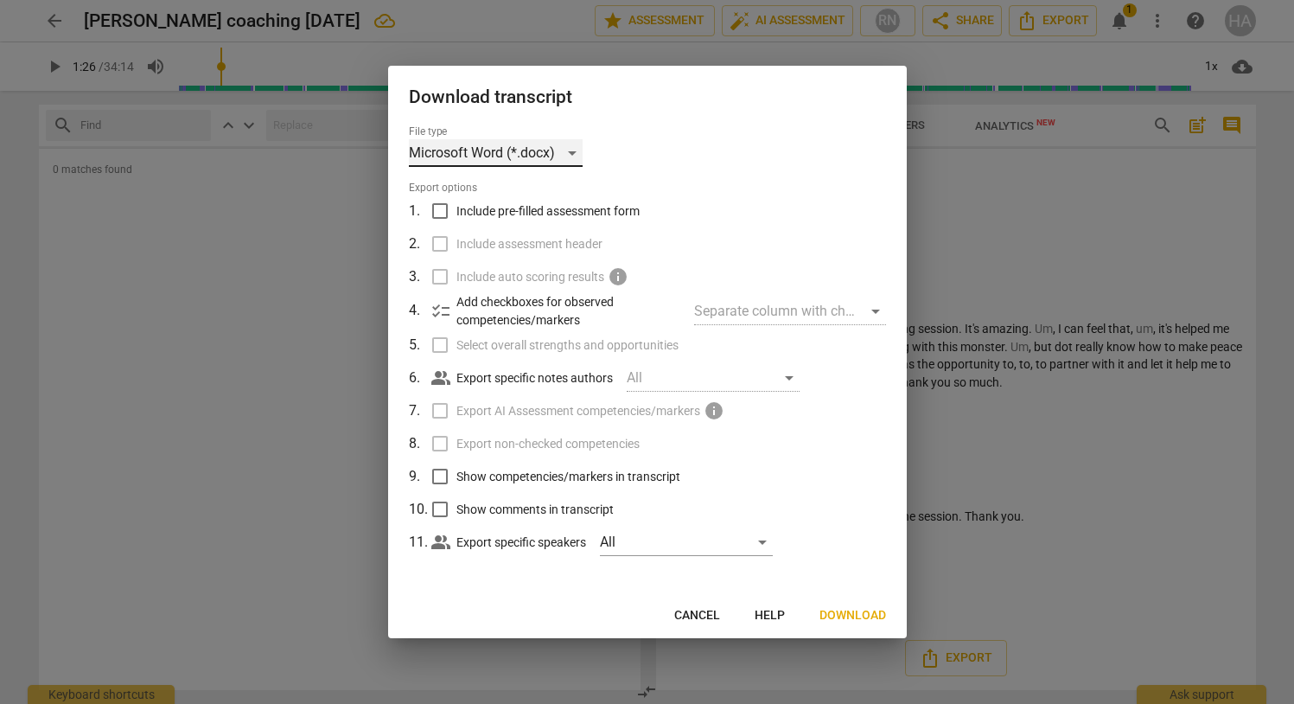
click at [547, 151] on div "Microsoft Word (*.docx)" at bounding box center [496, 153] width 174 height 28
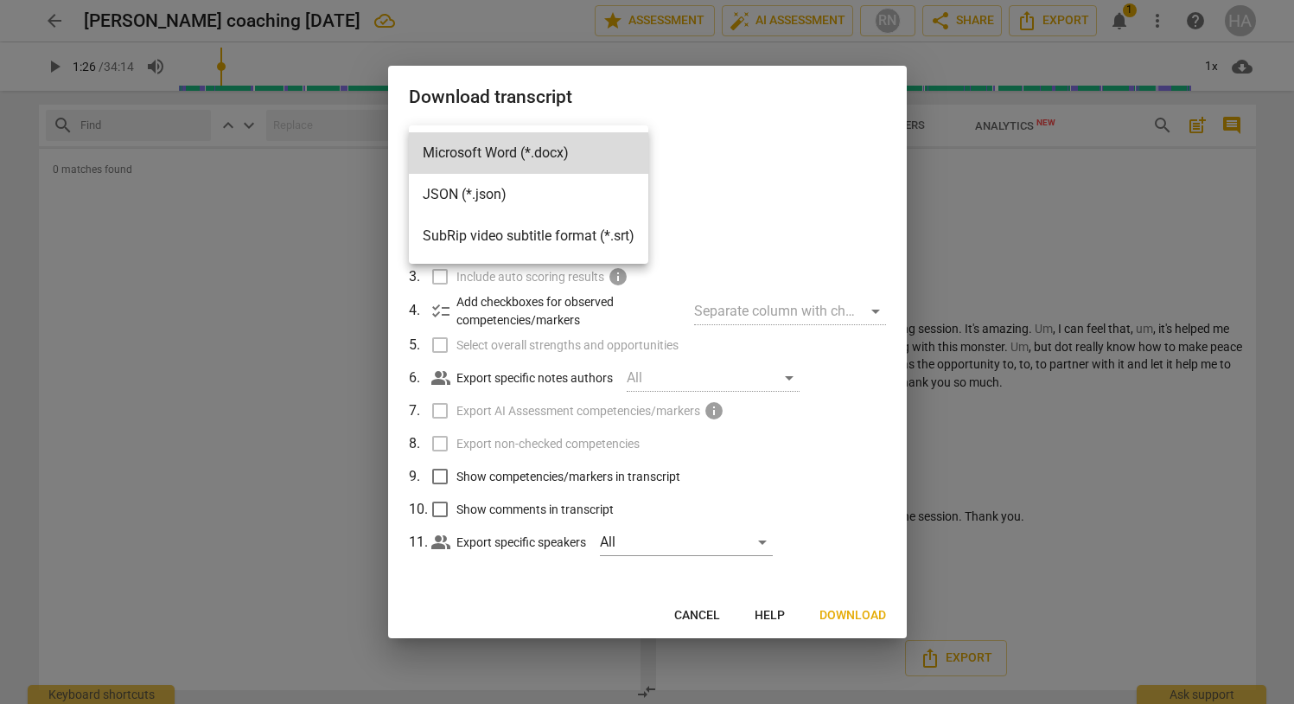
click at [856, 617] on div at bounding box center [647, 352] width 1294 height 704
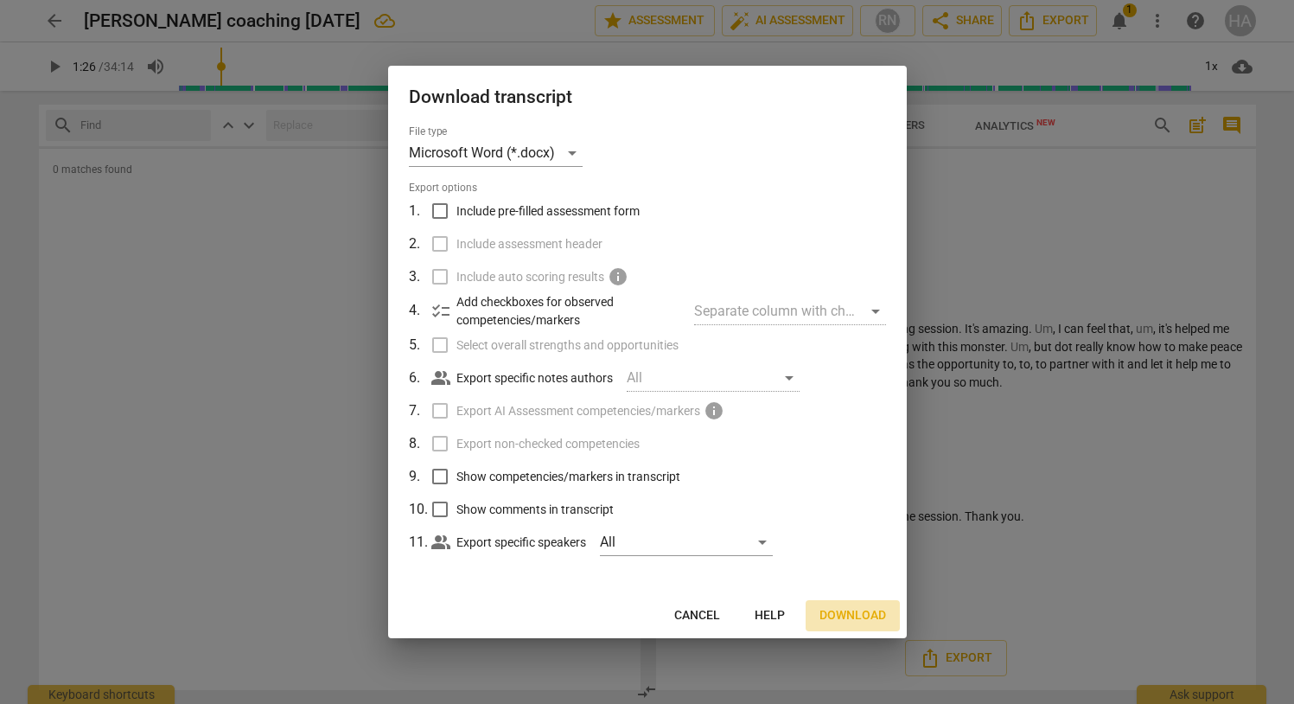
click at [846, 615] on span "Download" at bounding box center [852, 615] width 67 height 17
